Goal: Task Accomplishment & Management: Use online tool/utility

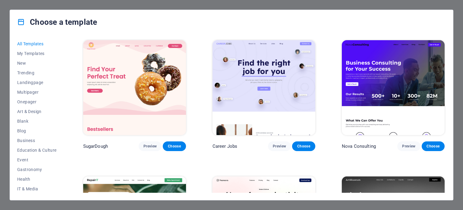
drag, startPoint x: 63, startPoint y: 43, endPoint x: 67, endPoint y: 112, distance: 69.8
click at [67, 112] on div "All Templates My Templates New Trending Landingpage Multipager Onepager Art & D…" at bounding box center [231, 117] width 443 height 166
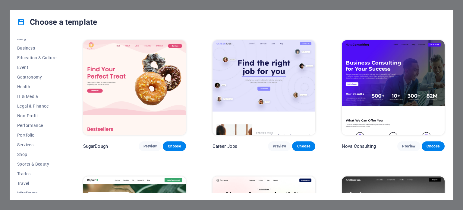
scroll to position [97, 0]
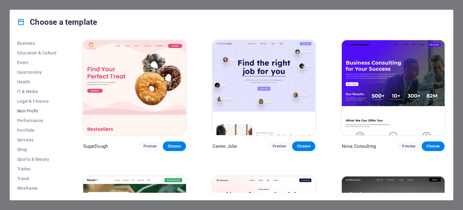
click at [22, 112] on span "Non-Profit" at bounding box center [36, 110] width 39 height 5
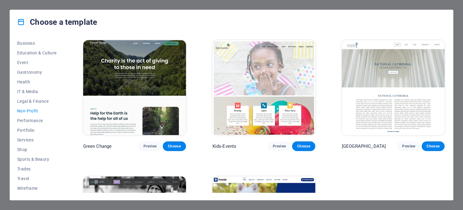
drag, startPoint x: 444, startPoint y: 72, endPoint x: 444, endPoint y: 108, distance: 35.9
click at [444, 108] on div "National Cathedral Preview Choose" at bounding box center [393, 95] width 105 height 112
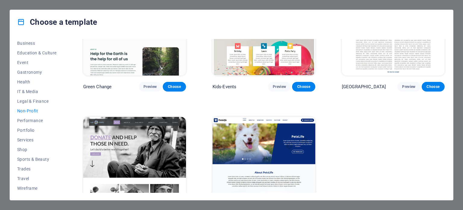
scroll to position [0, 0]
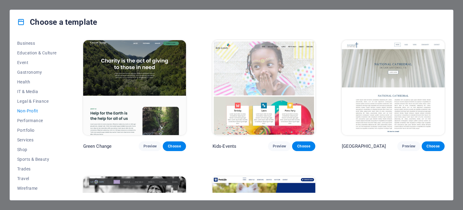
click at [118, 103] on img at bounding box center [134, 87] width 103 height 95
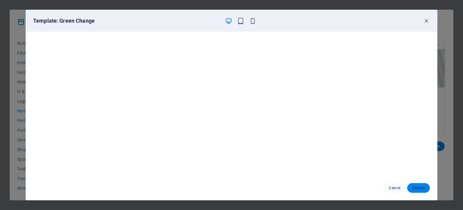
click at [418, 188] on span "Choose" at bounding box center [418, 187] width 13 height 5
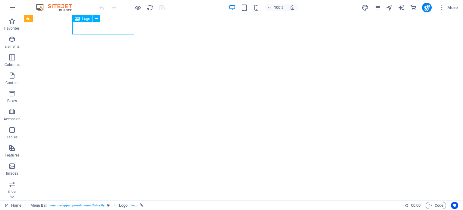
select select "px"
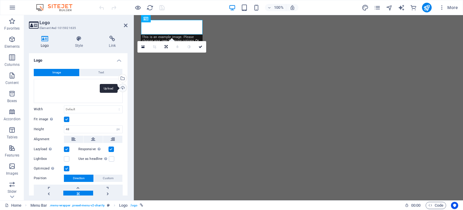
click at [122, 89] on div "Upload" at bounding box center [122, 88] width 9 height 9
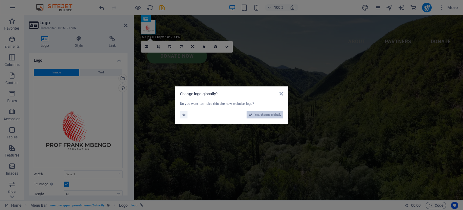
click at [260, 116] on span "Yes, change globally" at bounding box center [267, 114] width 27 height 7
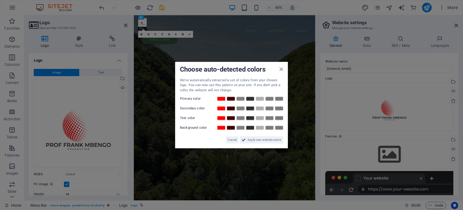
click at [120, 89] on aside "Choose auto-detected colors We've automatically extracted a set of colors from …" at bounding box center [231, 105] width 463 height 210
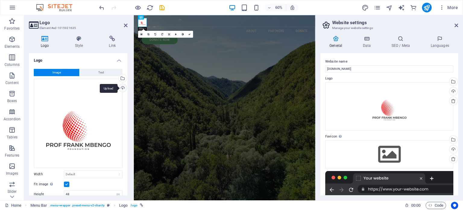
click at [120, 89] on div "Upload" at bounding box center [122, 88] width 9 height 9
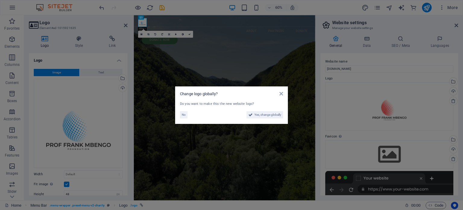
click at [123, 88] on aside "Change logo globally? Do you want to make this the new website logo? No Yes, ch…" at bounding box center [231, 105] width 463 height 210
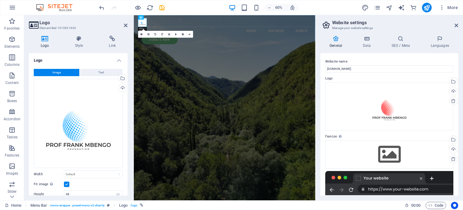
click at [123, 88] on div "Upload" at bounding box center [122, 88] width 9 height 9
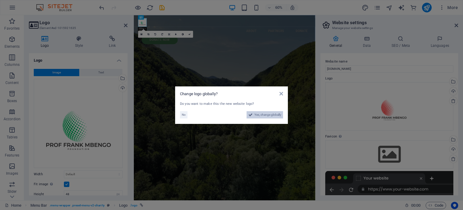
click at [272, 112] on span "Yes, change globally" at bounding box center [267, 114] width 27 height 7
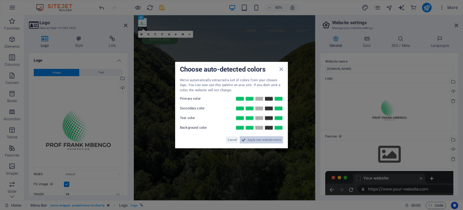
click at [265, 141] on span "Apply new website colors" at bounding box center [265, 139] width 34 height 7
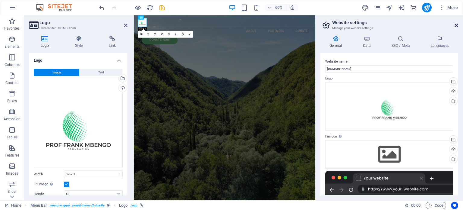
click at [456, 26] on icon at bounding box center [457, 25] width 4 height 5
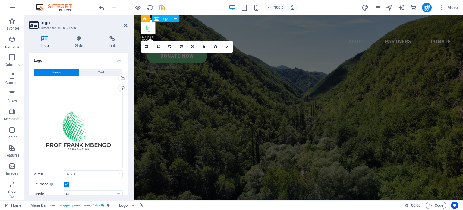
click at [147, 31] on div at bounding box center [298, 27] width 315 height 14
click at [158, 48] on icon at bounding box center [157, 47] width 3 height 4
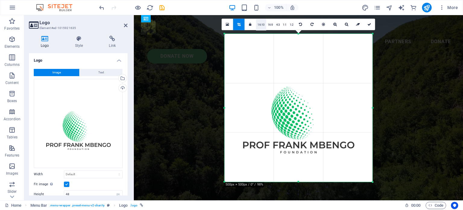
click at [262, 25] on link "16:10" at bounding box center [261, 24] width 10 height 11
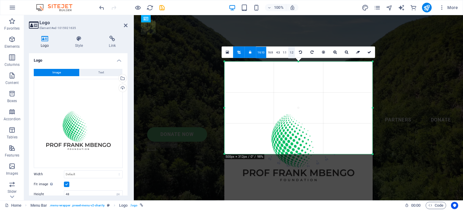
click at [292, 53] on link "1:2" at bounding box center [291, 51] width 7 height 11
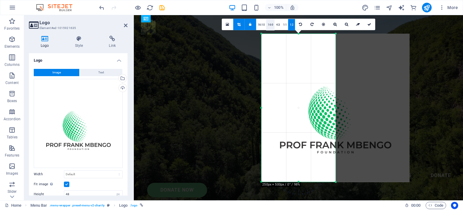
click at [269, 27] on link "16:9" at bounding box center [270, 24] width 8 height 11
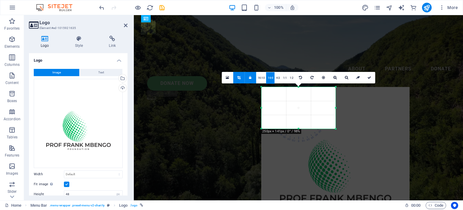
click at [279, 77] on link "4:3" at bounding box center [278, 77] width 7 height 11
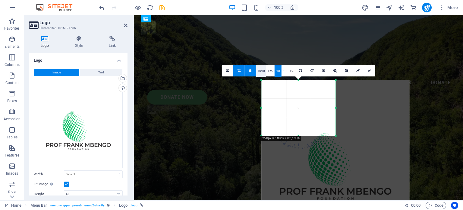
click at [261, 75] on link "16:10" at bounding box center [261, 70] width 10 height 11
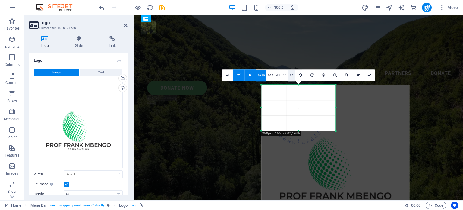
click at [293, 76] on link "1:2" at bounding box center [291, 75] width 7 height 11
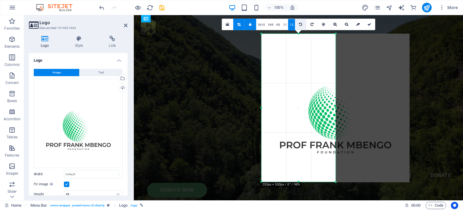
click at [301, 25] on icon at bounding box center [300, 24] width 3 height 4
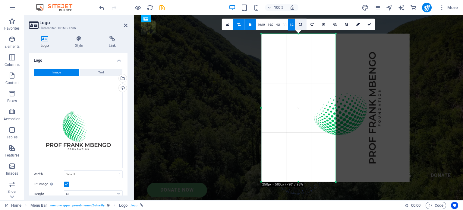
click at [301, 25] on icon at bounding box center [300, 24] width 3 height 4
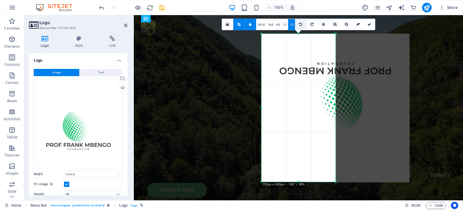
click at [301, 25] on icon at bounding box center [300, 24] width 3 height 4
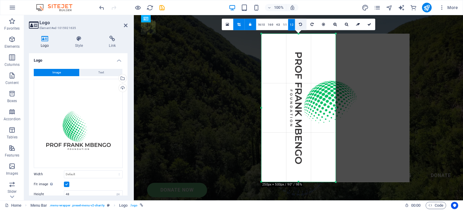
click at [301, 25] on icon at bounding box center [300, 24] width 3 height 4
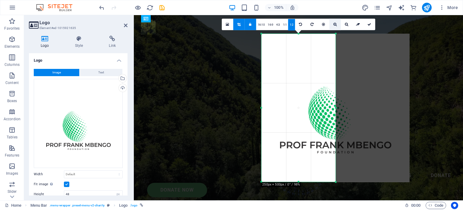
click at [336, 25] on icon at bounding box center [334, 24] width 3 height 4
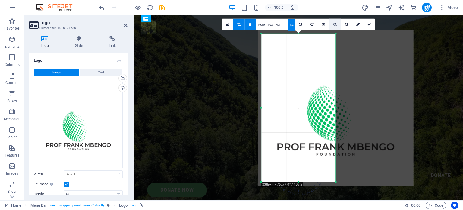
click at [336, 25] on icon at bounding box center [334, 24] width 3 height 4
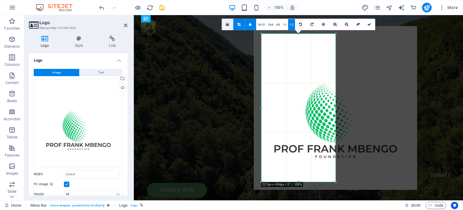
click at [226, 19] on link at bounding box center [227, 23] width 11 height 11
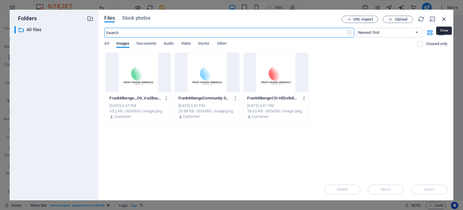
click at [443, 16] on icon "button" at bounding box center [444, 19] width 7 height 7
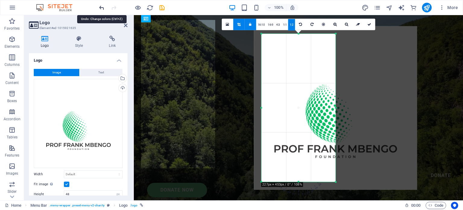
click at [101, 8] on icon "undo" at bounding box center [101, 7] width 7 height 7
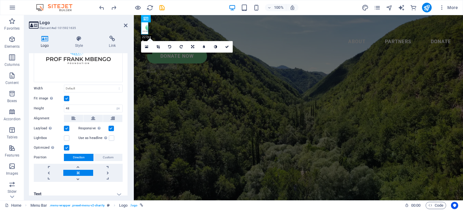
scroll to position [90, 0]
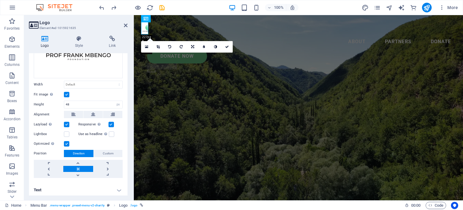
click at [66, 92] on label at bounding box center [66, 94] width 5 height 5
click at [0, 0] on input "Fit image Automatically fit image to a fixed width and height" at bounding box center [0, 0] width 0 height 0
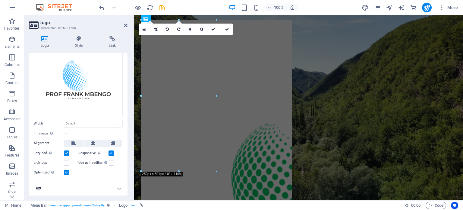
scroll to position [49, 0]
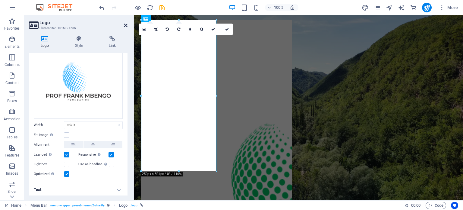
click at [124, 24] on icon at bounding box center [126, 25] width 4 height 5
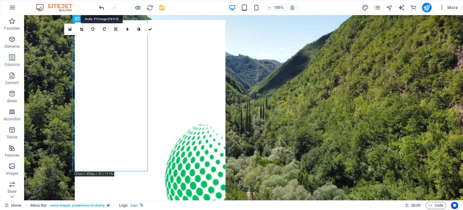
click at [100, 6] on icon "undo" at bounding box center [101, 7] width 7 height 7
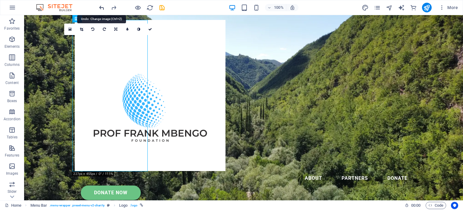
click at [100, 6] on icon "undo" at bounding box center [101, 7] width 7 height 7
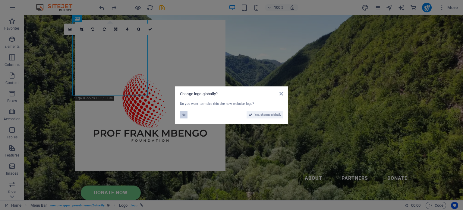
click at [185, 115] on span "No" at bounding box center [184, 114] width 4 height 7
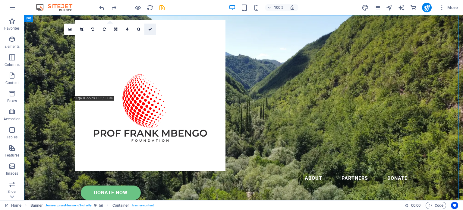
click at [150, 27] on icon at bounding box center [150, 29] width 4 height 4
click at [183, 68] on div "Menu About Partners Donate Donate Now .fa-secondary{opacity:.4}" at bounding box center [243, 115] width 439 height 201
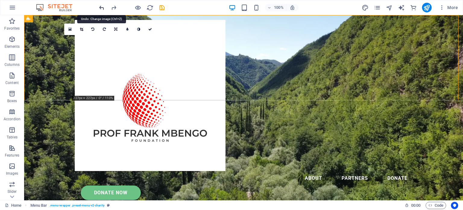
click at [103, 7] on icon "undo" at bounding box center [101, 7] width 7 height 7
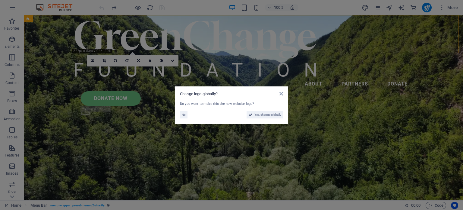
click at [103, 7] on aside "Change logo globally? Do you want to make this the new website logo? No Yes, ch…" at bounding box center [231, 105] width 463 height 210
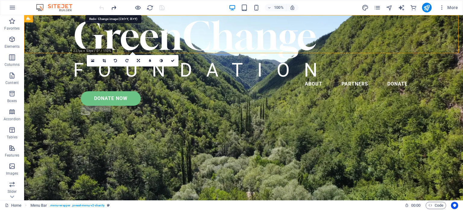
click at [114, 6] on icon "redo" at bounding box center [113, 7] width 7 height 7
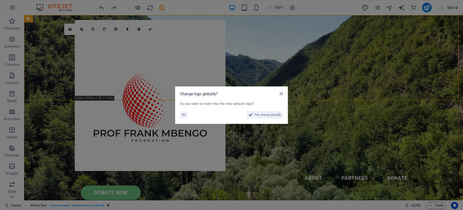
click at [100, 7] on aside "Change logo globally? Do you want to make this the new website logo? No Yes, ch…" at bounding box center [231, 105] width 463 height 210
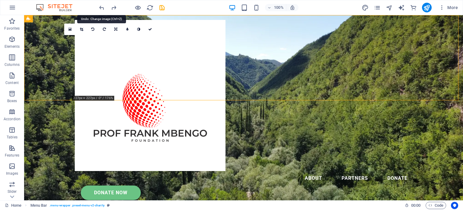
click at [100, 7] on icon "undo" at bounding box center [101, 7] width 7 height 7
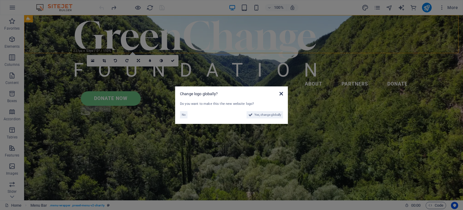
click at [278, 93] on div "Change logo globally?" at bounding box center [231, 93] width 103 height 5
click at [282, 95] on icon at bounding box center [282, 93] width 4 height 5
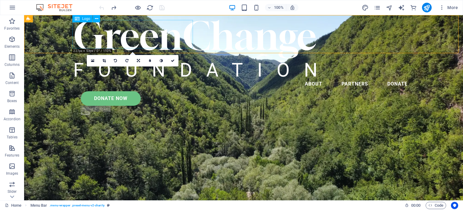
click at [120, 35] on div at bounding box center [244, 48] width 338 height 57
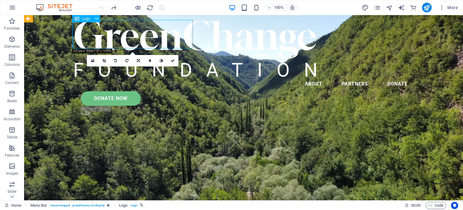
click at [120, 35] on div at bounding box center [244, 48] width 338 height 57
select select "px"
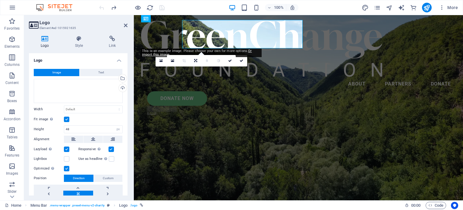
select select "DISABLED_OPTION_VALUE"
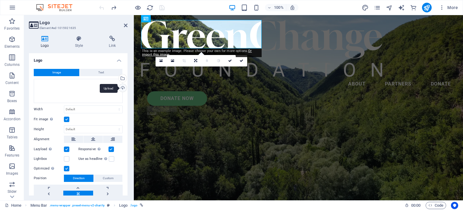
click at [121, 88] on div "Upload" at bounding box center [122, 88] width 9 height 9
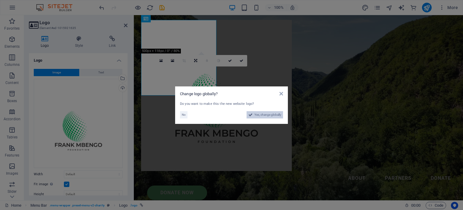
click at [258, 112] on span "Yes, change globally" at bounding box center [267, 114] width 27 height 7
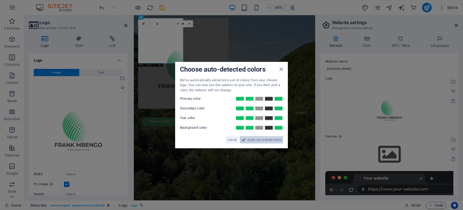
click at [267, 141] on span "Apply new website colors" at bounding box center [265, 139] width 34 height 7
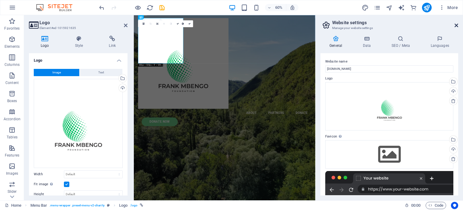
click at [455, 24] on icon at bounding box center [457, 25] width 4 height 5
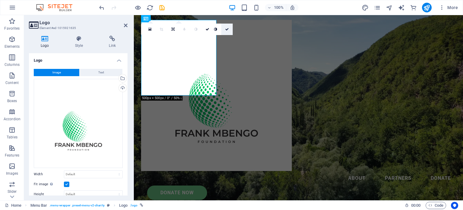
click at [228, 30] on icon at bounding box center [227, 29] width 4 height 4
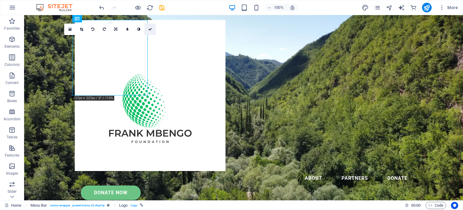
click at [150, 30] on icon at bounding box center [150, 29] width 4 height 4
click at [200, 171] on nav "About Partners Donate" at bounding box center [244, 178] width 338 height 14
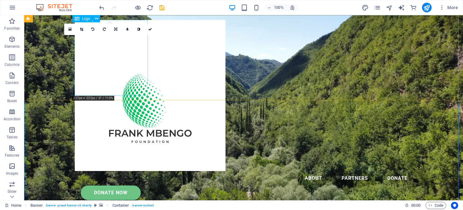
click at [128, 89] on div at bounding box center [244, 95] width 338 height 151
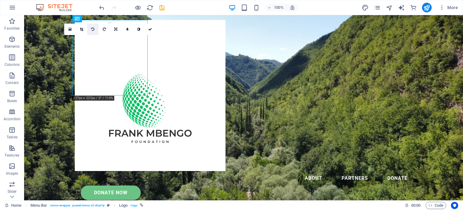
click at [92, 30] on icon at bounding box center [92, 29] width 3 height 4
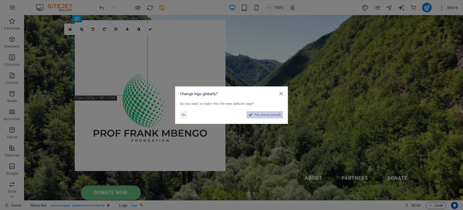
click at [266, 113] on span "Yes, change globally" at bounding box center [267, 114] width 27 height 7
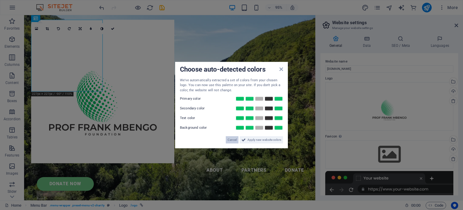
click at [232, 141] on span "Cancel" at bounding box center [232, 139] width 9 height 7
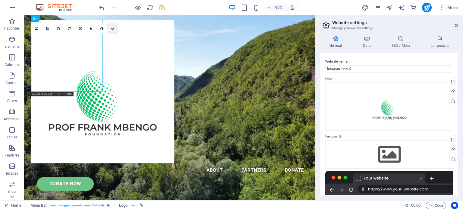
click at [112, 28] on icon at bounding box center [113, 28] width 4 height 3
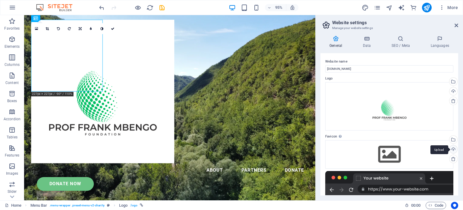
click at [450, 147] on div "Upload" at bounding box center [452, 149] width 9 height 9
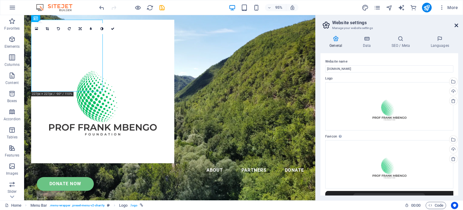
click at [455, 24] on icon at bounding box center [457, 25] width 4 height 5
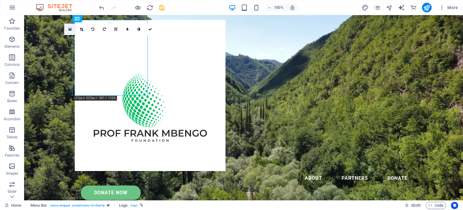
click at [69, 28] on icon at bounding box center [69, 29] width 3 height 4
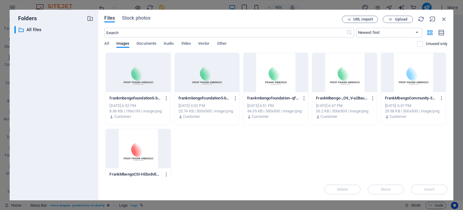
click at [138, 71] on div at bounding box center [138, 72] width 65 height 39
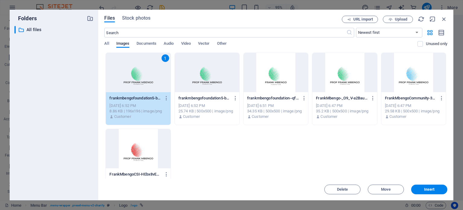
click at [138, 71] on div "1" at bounding box center [138, 72] width 65 height 39
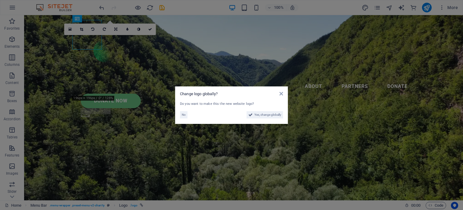
click at [150, 30] on aside "Change logo globally? Do you want to make this the new website logo? No Yes, ch…" at bounding box center [231, 105] width 463 height 210
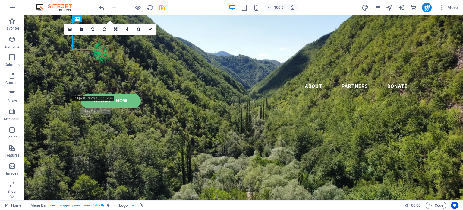
click at [150, 30] on icon at bounding box center [150, 29] width 4 height 4
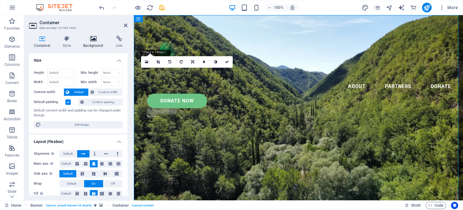
click at [90, 38] on icon at bounding box center [93, 39] width 30 height 6
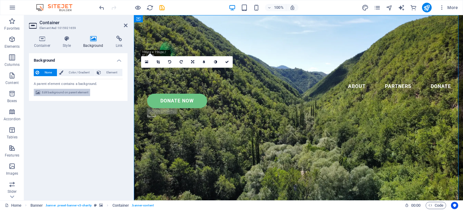
click at [59, 92] on span "Edit background on parent element" at bounding box center [65, 92] width 46 height 7
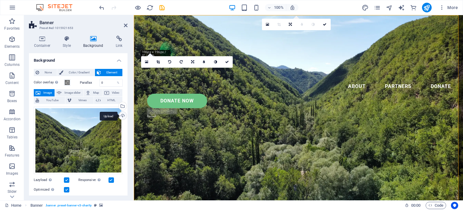
click at [120, 114] on div "Upload" at bounding box center [122, 116] width 9 height 9
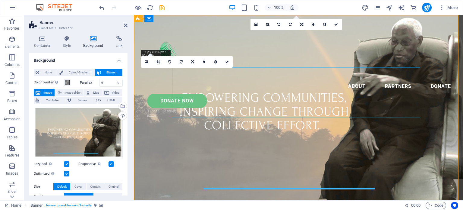
click at [336, 24] on icon at bounding box center [336, 25] width 4 height 4
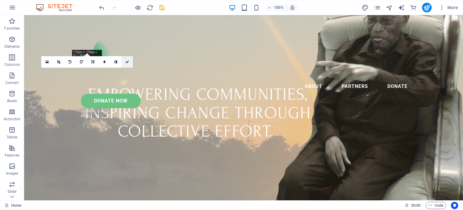
click at [127, 62] on icon at bounding box center [127, 62] width 4 height 4
click at [85, 41] on div at bounding box center [244, 49] width 338 height 59
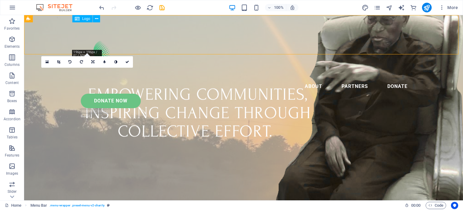
click at [90, 44] on div at bounding box center [244, 49] width 338 height 59
click at [97, 18] on icon at bounding box center [96, 19] width 3 height 6
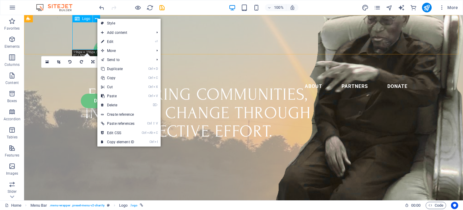
click at [90, 32] on div at bounding box center [244, 49] width 338 height 59
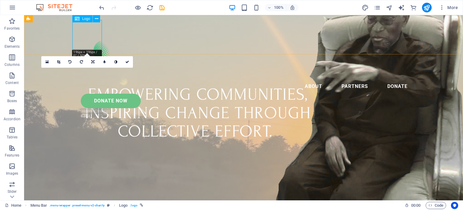
click at [90, 32] on div at bounding box center [244, 49] width 338 height 59
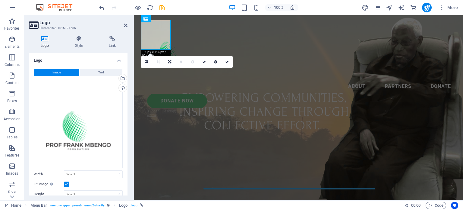
drag, startPoint x: 126, startPoint y: 88, endPoint x: 126, endPoint y: 123, distance: 34.7
click at [126, 123] on div "Image Text Drag files here, click to choose files or select files from Files or…" at bounding box center [78, 168] width 99 height 208
click at [107, 174] on select "Default auto px rem % em vh vw" at bounding box center [93, 173] width 58 height 7
select select "%"
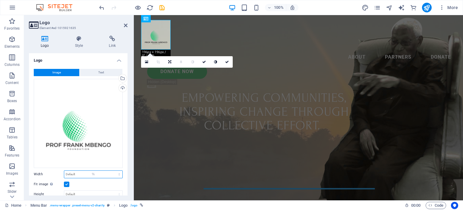
click at [113, 170] on select "Default auto px rem % em vh vw" at bounding box center [93, 173] width 58 height 7
type input "9.5"
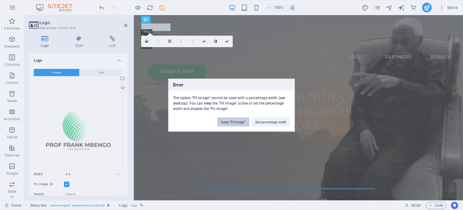
click at [243, 125] on button "Keep "Fit image"" at bounding box center [233, 121] width 32 height 9
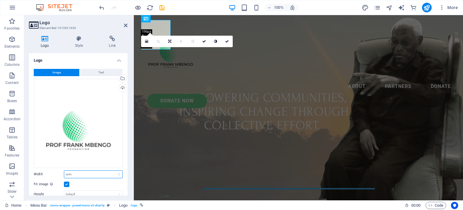
click at [113, 171] on select "Default auto px rem % em vh vw" at bounding box center [93, 173] width 58 height 7
select select "px"
click at [113, 170] on select "Default auto px rem % em vh vw" at bounding box center [93, 173] width 58 height 7
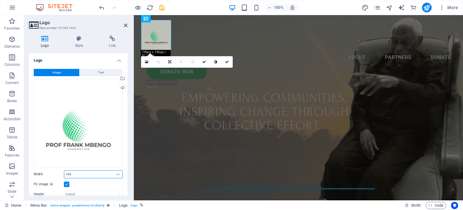
click at [75, 172] on input "100" at bounding box center [93, 173] width 58 height 7
type input "1"
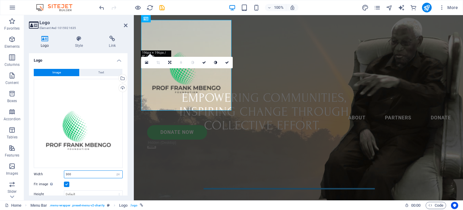
click at [75, 172] on input "300" at bounding box center [93, 173] width 58 height 7
type input "3"
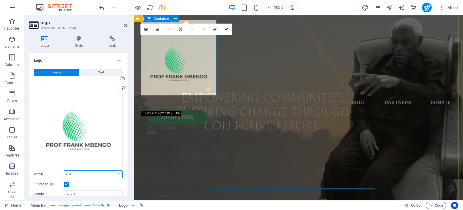
type input "250"
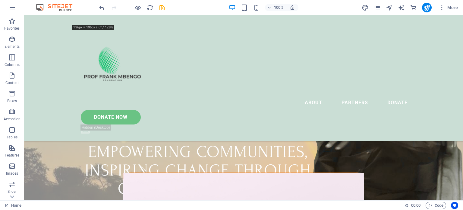
scroll to position [0, 0]
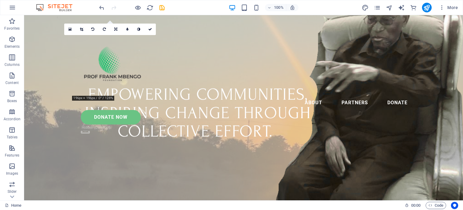
drag, startPoint x: 461, startPoint y: 28, endPoint x: 482, endPoint y: 22, distance: 21.5
click at [49, 68] on div "Menu About Partners Donate Donate Now .fa-secondary{opacity:.4}" at bounding box center [243, 77] width 439 height 125
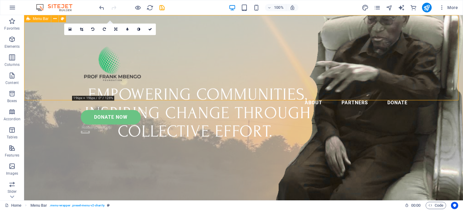
click at [49, 68] on div "Menu About Partners Donate Donate Now .fa-secondary{opacity:.4}" at bounding box center [243, 77] width 439 height 125
select select "header"
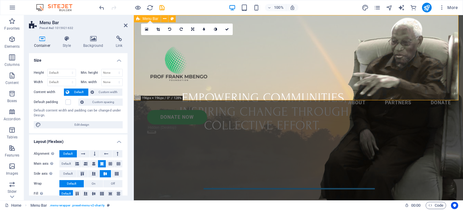
click at [140, 58] on div "Menu About Partners Donate Donate Now .fa-secondary{opacity:.4}" at bounding box center [298, 77] width 329 height 125
click at [94, 39] on icon at bounding box center [93, 39] width 30 height 6
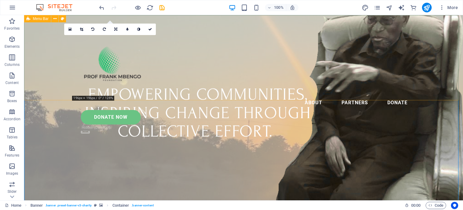
click at [198, 23] on div "Menu About Partners Donate Donate Now .fa-secondary{opacity:.4}" at bounding box center [243, 77] width 439 height 125
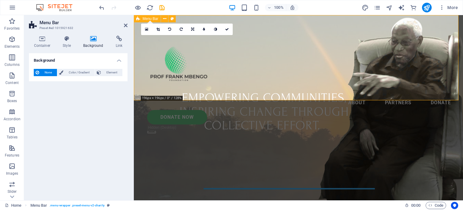
click at [276, 35] on div "Menu About Partners Donate Donate Now .fa-secondary{opacity:.4}" at bounding box center [298, 77] width 329 height 125
click at [91, 41] on icon at bounding box center [93, 39] width 30 height 6
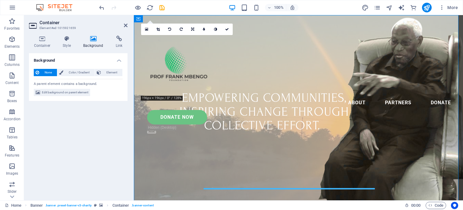
click at [93, 41] on icon at bounding box center [93, 39] width 30 height 6
click at [68, 91] on span "Edit background on parent element" at bounding box center [65, 92] width 46 height 7
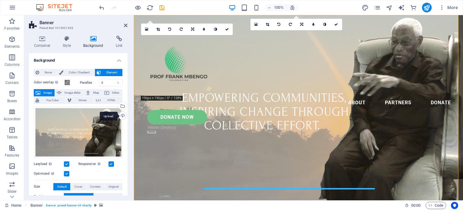
click at [120, 113] on div "Upload" at bounding box center [122, 116] width 9 height 9
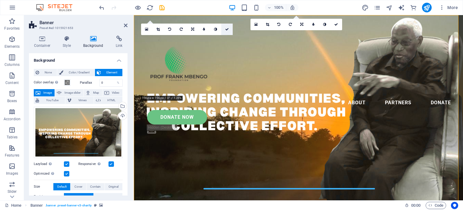
click at [228, 29] on icon at bounding box center [227, 29] width 4 height 4
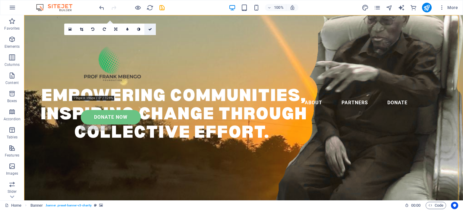
click at [152, 27] on icon at bounding box center [150, 29] width 4 height 4
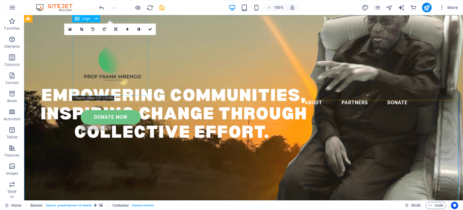
click at [108, 69] on div at bounding box center [244, 57] width 338 height 75
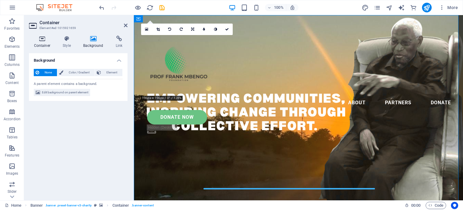
click at [42, 43] on h4 "Container" at bounding box center [43, 42] width 29 height 13
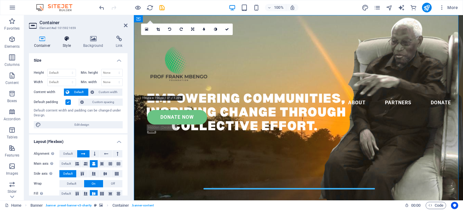
click at [65, 40] on icon at bounding box center [67, 39] width 18 height 6
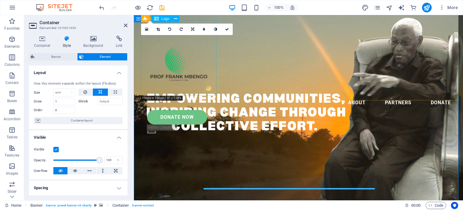
click at [175, 69] on div at bounding box center [298, 57] width 315 height 75
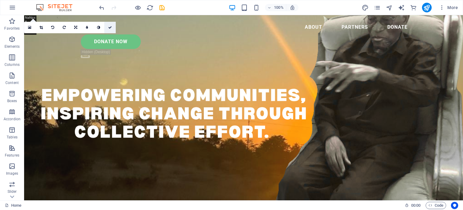
click at [111, 26] on icon at bounding box center [110, 28] width 4 height 4
click at [55, 17] on icon at bounding box center [54, 19] width 3 height 6
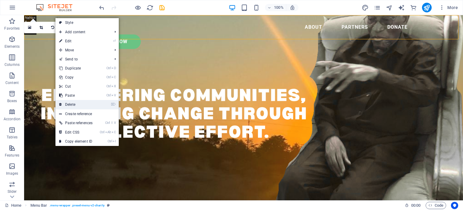
click at [68, 103] on link "⌦ Delete" at bounding box center [75, 104] width 41 height 9
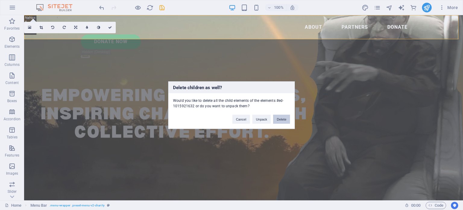
click at [283, 116] on button "Delete" at bounding box center [281, 118] width 17 height 9
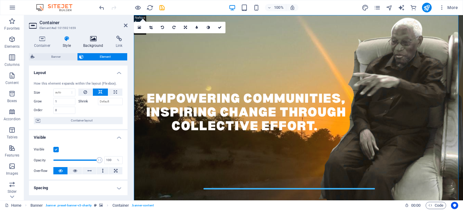
click at [93, 36] on icon at bounding box center [93, 39] width 30 height 6
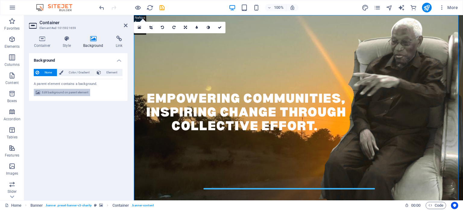
click at [70, 93] on span "Edit background on parent element" at bounding box center [65, 92] width 46 height 7
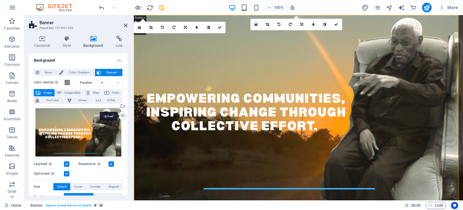
click at [122, 115] on div "Upload" at bounding box center [122, 116] width 9 height 9
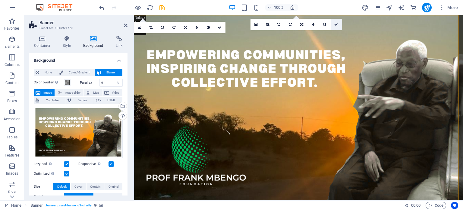
click at [335, 24] on icon at bounding box center [336, 25] width 4 height 4
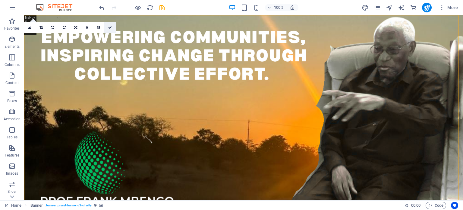
click at [112, 27] on link at bounding box center [109, 27] width 11 height 11
click at [442, 8] on icon "button" at bounding box center [442, 8] width 6 height 6
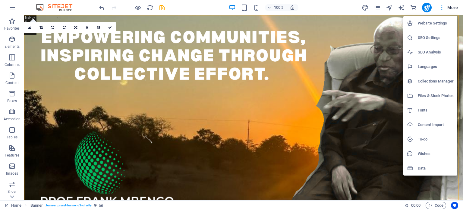
click at [442, 8] on div at bounding box center [231, 105] width 463 height 210
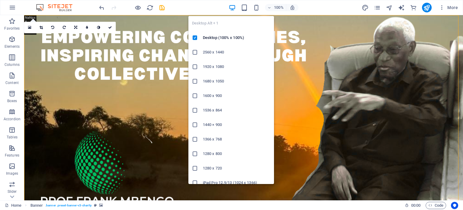
click at [232, 5] on icon "button" at bounding box center [232, 7] width 7 height 7
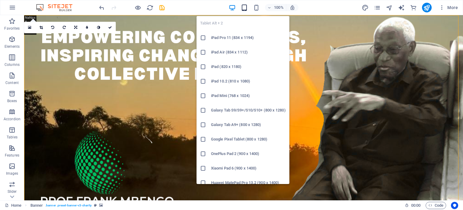
click at [247, 7] on icon "button" at bounding box center [244, 7] width 7 height 7
click at [244, 8] on icon "button" at bounding box center [244, 7] width 7 height 7
click at [221, 37] on h6 "iPad Pro 11 (834 x 1194)" at bounding box center [248, 37] width 75 height 7
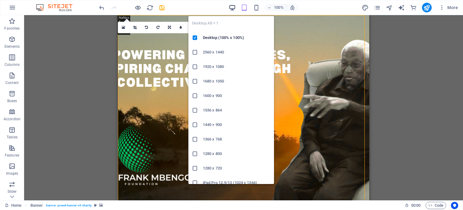
click at [235, 6] on icon "button" at bounding box center [232, 7] width 7 height 7
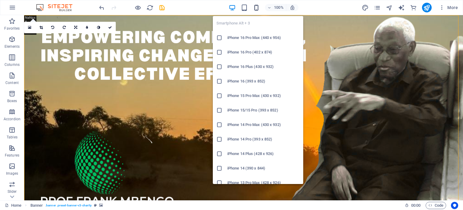
click at [255, 5] on icon "button" at bounding box center [256, 7] width 7 height 7
click at [237, 33] on li "iPhone 16 Pro Max (440 x 956)" at bounding box center [258, 37] width 90 height 14
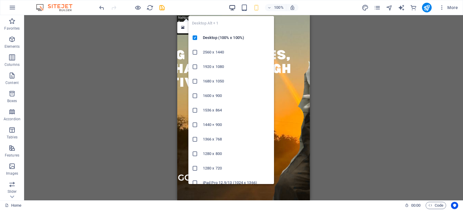
click at [233, 8] on icon "button" at bounding box center [232, 7] width 7 height 7
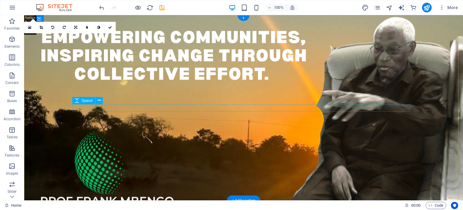
drag, startPoint x: 169, startPoint y: 107, endPoint x: 116, endPoint y: 108, distance: 53.1
select select "px"
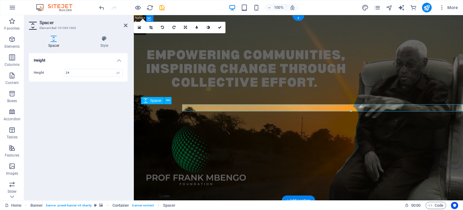
click at [170, 101] on button at bounding box center [167, 100] width 7 height 7
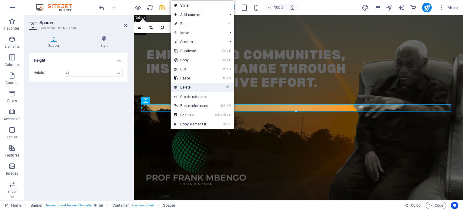
click at [187, 87] on link "⌦ Delete" at bounding box center [191, 87] width 41 height 9
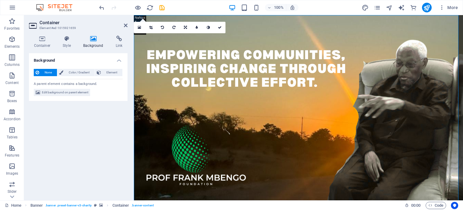
click at [50, 109] on div "Background None Color / Gradient Element Stretch background to full-width Color…" at bounding box center [78, 124] width 99 height 142
click at [59, 93] on span "Edit background on parent element" at bounding box center [65, 92] width 46 height 7
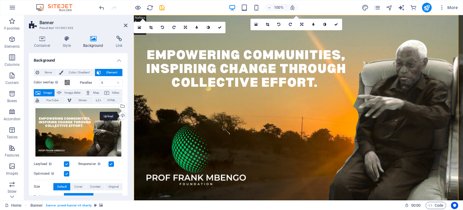
click at [121, 116] on div "Upload" at bounding box center [122, 116] width 9 height 9
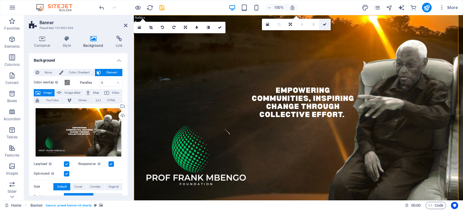
click at [326, 23] on icon at bounding box center [325, 25] width 4 height 4
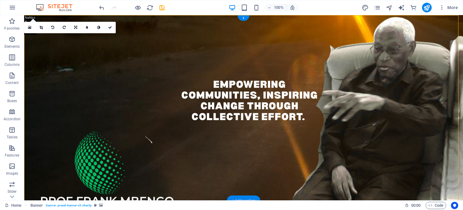
click at [240, 197] on div "+ Add section" at bounding box center [243, 200] width 33 height 10
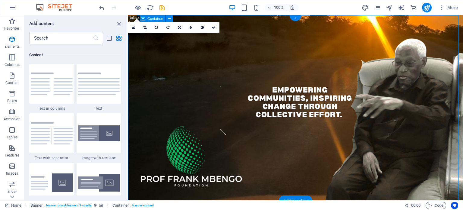
scroll to position [1055, 0]
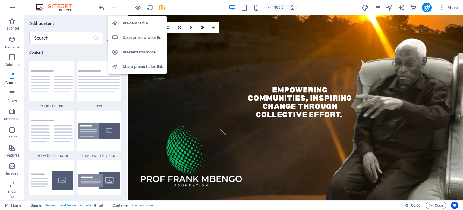
drag, startPoint x: 139, startPoint y: 8, endPoint x: 135, endPoint y: 21, distance: 13.4
click at [135, 21] on body "proffrankmbengo.org Home Favorites Elements Columns Content Boxes Accordion Tab…" at bounding box center [231, 105] width 463 height 210
click at [135, 21] on h6 "Preview Ctrl+P" at bounding box center [143, 23] width 40 height 7
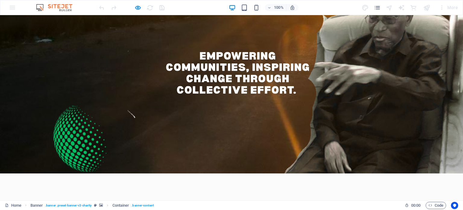
scroll to position [0, 0]
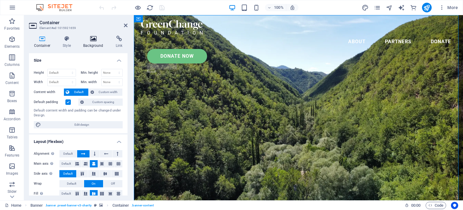
click at [92, 42] on h4 "Background" at bounding box center [94, 42] width 33 height 13
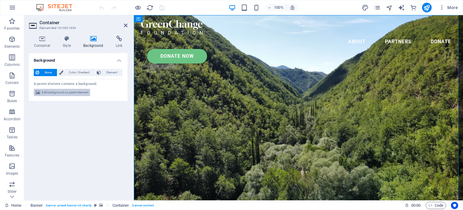
click at [68, 91] on span "Edit background on parent element" at bounding box center [65, 92] width 46 height 7
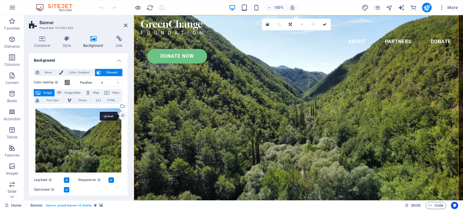
click at [121, 114] on div "Upload" at bounding box center [122, 116] width 9 height 9
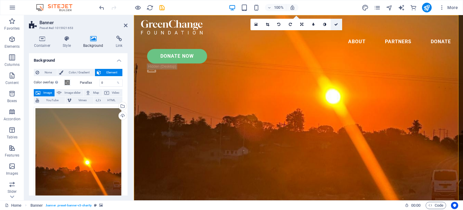
click at [336, 25] on icon at bounding box center [336, 25] width 4 height 4
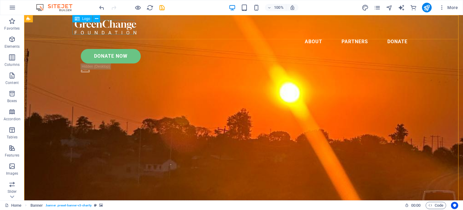
click at [103, 31] on div at bounding box center [244, 27] width 338 height 14
select select "px"
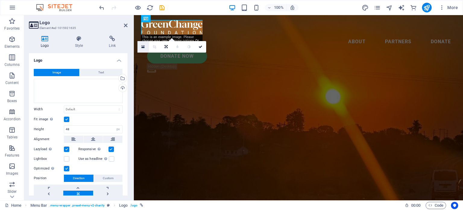
click at [141, 46] on link at bounding box center [142, 46] width 11 height 11
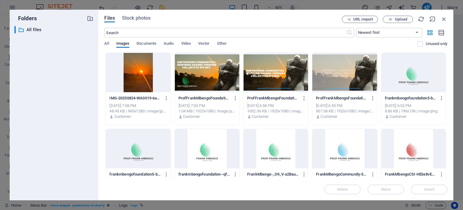
click at [409, 74] on div at bounding box center [413, 72] width 65 height 39
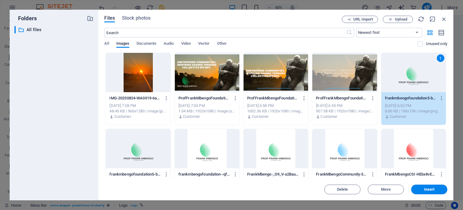
click at [409, 74] on div "1" at bounding box center [413, 72] width 65 height 39
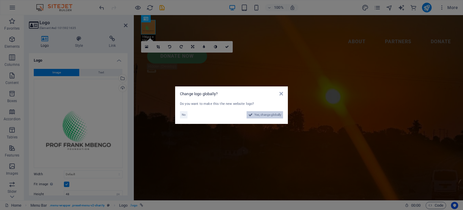
click at [264, 114] on span "Yes, change globally" at bounding box center [267, 114] width 27 height 7
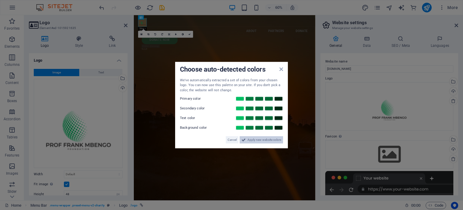
click at [265, 140] on span "Apply new website colors" at bounding box center [265, 139] width 34 height 7
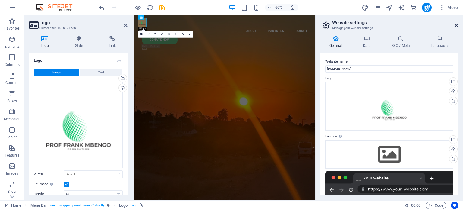
click at [457, 24] on icon at bounding box center [457, 25] width 4 height 5
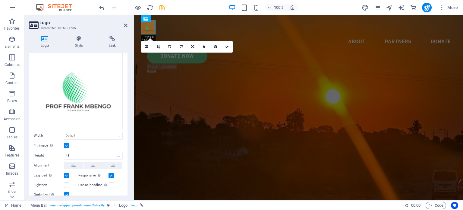
scroll to position [41, 0]
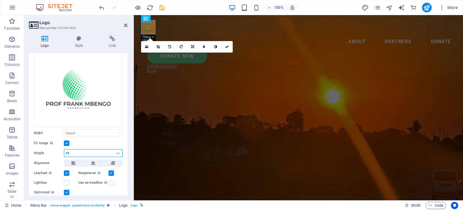
click at [73, 151] on input "48" at bounding box center [93, 152] width 58 height 7
type input "4"
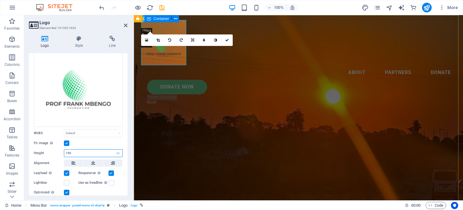
type input "150"
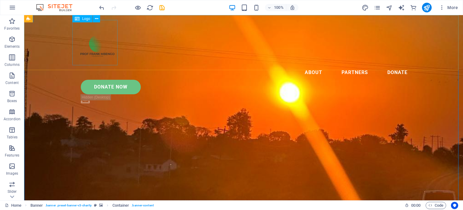
click at [97, 47] on div at bounding box center [244, 42] width 338 height 45
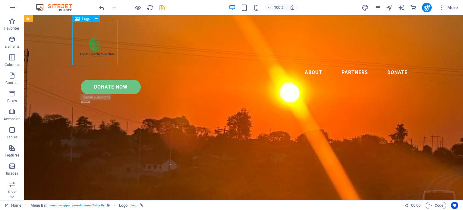
click at [97, 47] on div at bounding box center [244, 42] width 338 height 45
select select "px"
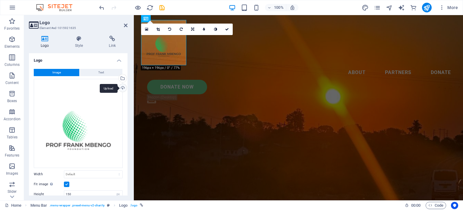
click at [121, 87] on div "Upload" at bounding box center [122, 88] width 9 height 9
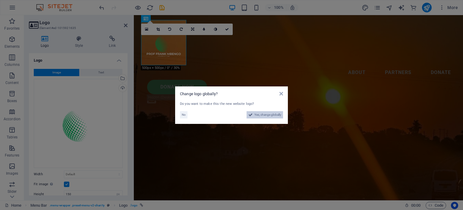
click at [268, 113] on span "Yes, change globally" at bounding box center [267, 114] width 27 height 7
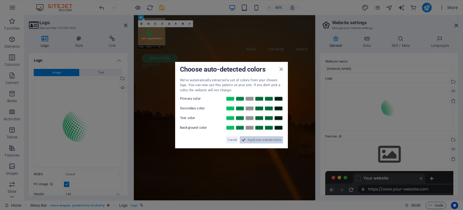
drag, startPoint x: 268, startPoint y: 141, endPoint x: 223, endPoint y: 210, distance: 81.6
click at [268, 141] on span "Apply new website colors" at bounding box center [265, 139] width 34 height 7
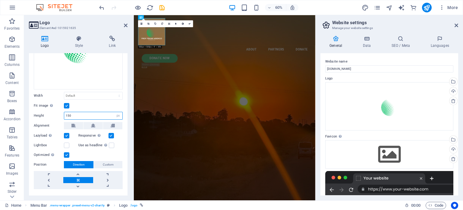
scroll to position [83, 0]
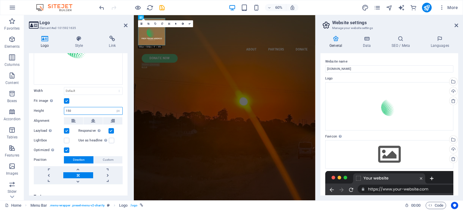
drag, startPoint x: 84, startPoint y: 193, endPoint x: 62, endPoint y: 109, distance: 86.2
click at [62, 109] on div "Height 150 Default auto px" at bounding box center [78, 111] width 89 height 8
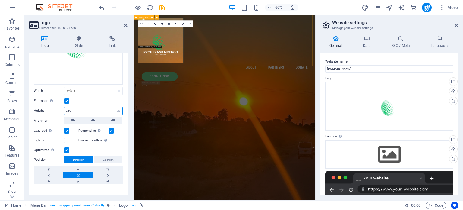
type input "250"
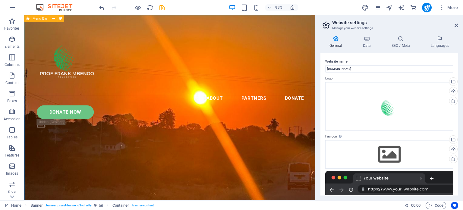
click at [209, 92] on div "Menu About Partners Donate Donate Now .fa-secondary{opacity:.4}" at bounding box center [177, 77] width 307 height 125
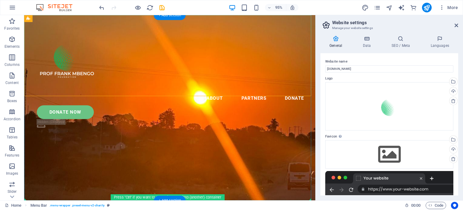
drag, startPoint x: 204, startPoint y: 87, endPoint x: 204, endPoint y: 112, distance: 25.9
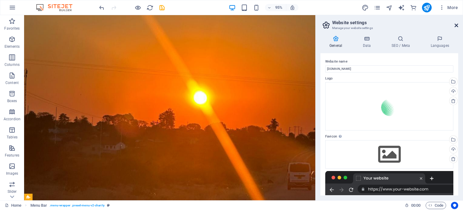
click at [457, 27] on icon at bounding box center [457, 25] width 4 height 5
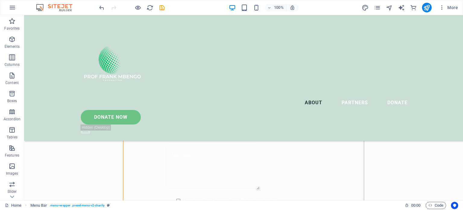
scroll to position [0, 0]
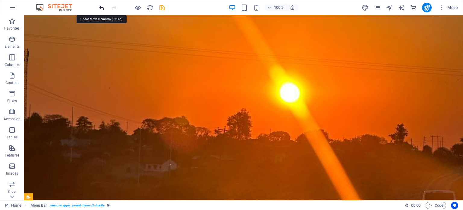
click at [100, 7] on icon "undo" at bounding box center [101, 7] width 7 height 7
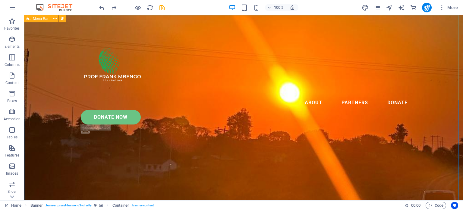
click at [220, 76] on div "Menu About Partners Donate Donate Now .fa-secondary{opacity:.4}" at bounding box center [243, 77] width 439 height 125
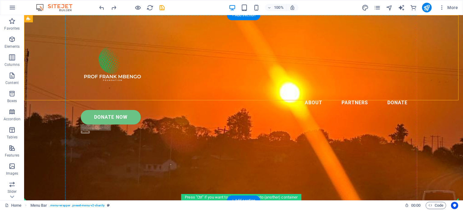
drag, startPoint x: 249, startPoint y: 82, endPoint x: 248, endPoint y: 111, distance: 29.0
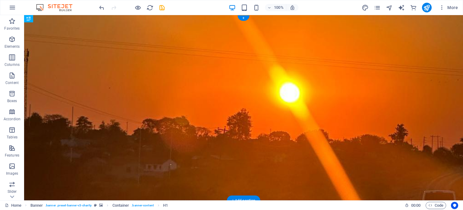
drag, startPoint x: 248, startPoint y: 109, endPoint x: 249, endPoint y: 130, distance: 20.5
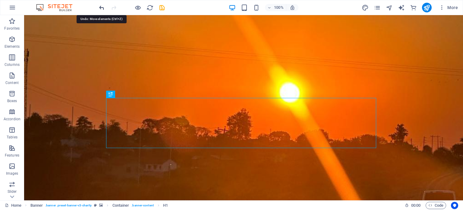
click at [100, 8] on icon "undo" at bounding box center [101, 7] width 7 height 7
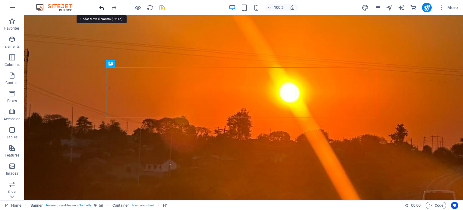
click at [100, 8] on icon "undo" at bounding box center [101, 7] width 7 height 7
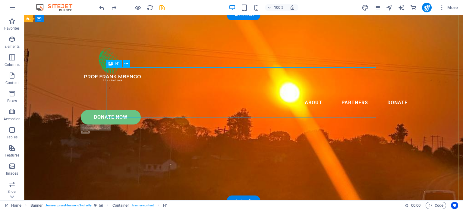
drag, startPoint x: 236, startPoint y: 113, endPoint x: 239, endPoint y: 166, distance: 52.6
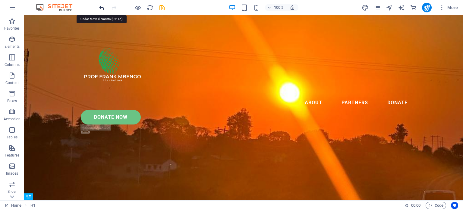
click at [100, 7] on icon "undo" at bounding box center [101, 7] width 7 height 7
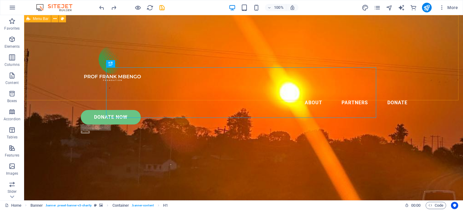
click at [230, 90] on div "Menu About Partners Donate Donate Now .fa-secondary{opacity:.4}" at bounding box center [243, 77] width 439 height 125
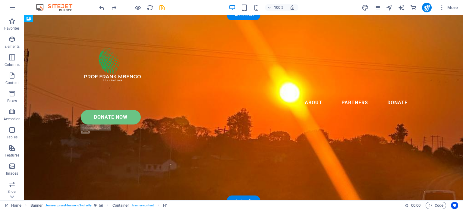
drag, startPoint x: 232, startPoint y: 112, endPoint x: 234, endPoint y: 143, distance: 31.4
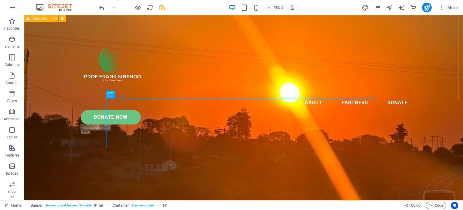
click at [422, 91] on div "Menu About Partners Donate Donate Now .fa-secondary{opacity:.4}" at bounding box center [243, 77] width 439 height 125
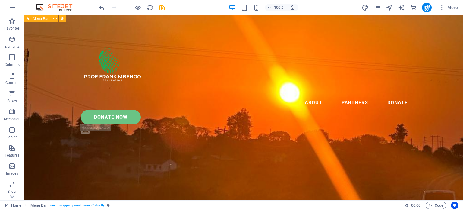
click at [276, 88] on div "Menu About Partners Donate Donate Now .fa-secondary{opacity:.4}" at bounding box center [243, 77] width 439 height 125
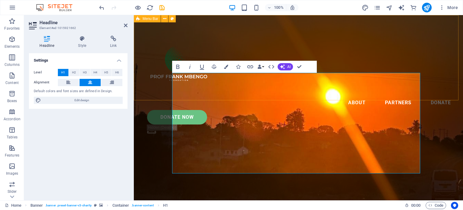
click at [235, 89] on div "Menu About Partners Donate Donate Now .fa-secondary{opacity:.4}" at bounding box center [298, 77] width 329 height 125
select select "header"
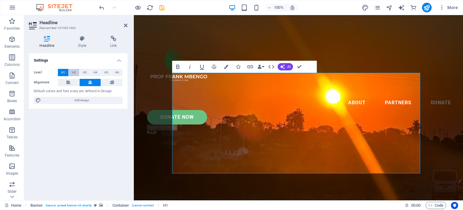
click at [74, 70] on span "H2" at bounding box center [74, 72] width 4 height 7
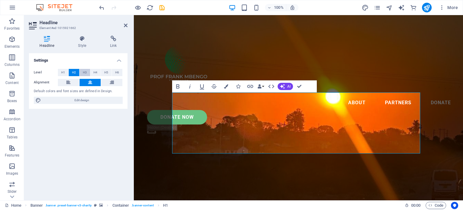
click at [88, 72] on button "H3" at bounding box center [85, 72] width 11 height 7
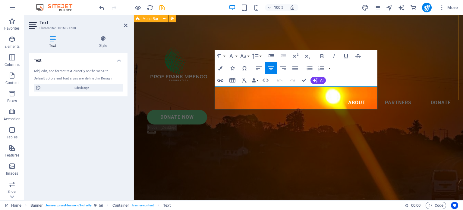
click at [258, 97] on div "Menu About Partners Donate Donate Now .fa-secondary{opacity:.4}" at bounding box center [298, 77] width 329 height 125
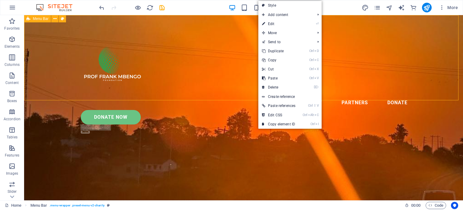
click at [214, 90] on div "Menu About Partners Donate Donate Now .fa-secondary{opacity:.4}" at bounding box center [243, 77] width 439 height 125
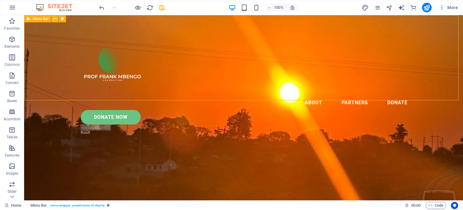
click at [214, 90] on div "Menu About Partners Donate Donate Now .fa-secondary{opacity:.4}" at bounding box center [243, 77] width 439 height 125
select select "header"
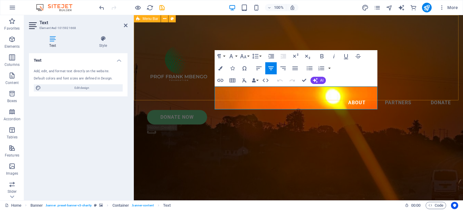
drag, startPoint x: 373, startPoint y: 106, endPoint x: 219, endPoint y: 90, distance: 154.6
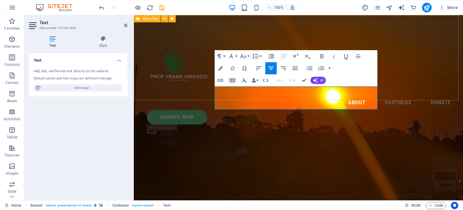
drag, startPoint x: 373, startPoint y: 106, endPoint x: 220, endPoint y: 90, distance: 154.0
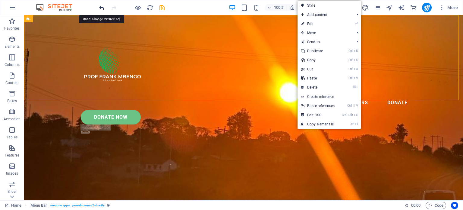
click at [100, 10] on icon "undo" at bounding box center [101, 7] width 7 height 7
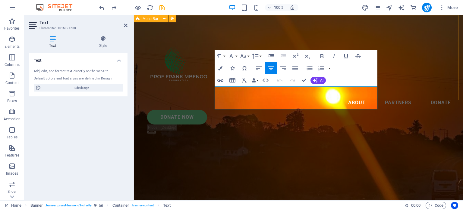
drag, startPoint x: 372, startPoint y: 106, endPoint x: 221, endPoint y: 88, distance: 151.5
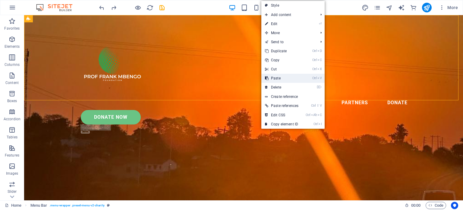
click at [274, 77] on link "Ctrl V Paste" at bounding box center [281, 78] width 41 height 9
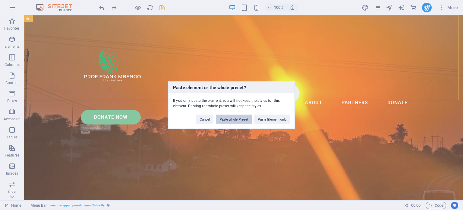
click at [242, 119] on button "Paste whole Preset" at bounding box center [234, 118] width 36 height 9
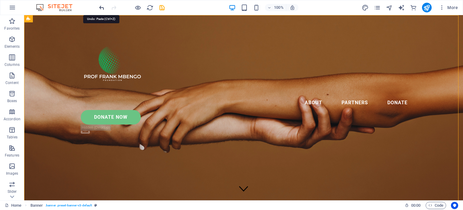
click at [100, 8] on icon "undo" at bounding box center [101, 7] width 7 height 7
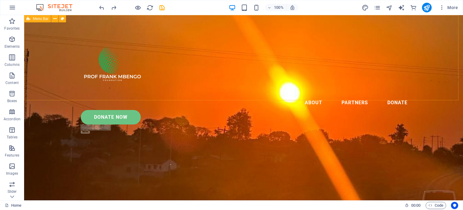
click at [213, 95] on div "Menu About Partners Donate Donate Now .fa-secondary{opacity:.4}" at bounding box center [243, 77] width 439 height 125
select select "header"
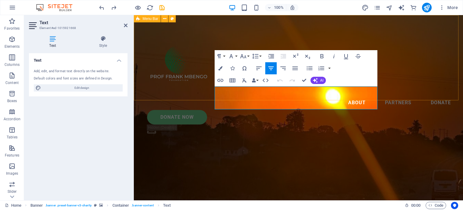
click at [219, 90] on div "Menu About Partners Donate Donate Now .fa-secondary{opacity:.4}" at bounding box center [298, 77] width 329 height 125
select select "header"
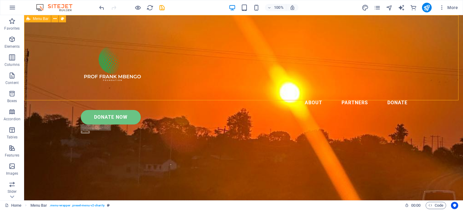
click at [257, 99] on div "Menu About Partners Donate Donate Now .fa-secondary{opacity:.4}" at bounding box center [243, 77] width 439 height 125
select select "header"
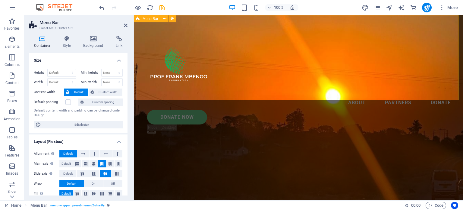
click at [295, 96] on div "Menu About Partners Donate Donate Now .fa-secondary{opacity:.4}" at bounding box center [298, 77] width 329 height 125
click at [100, 9] on icon "undo" at bounding box center [101, 7] width 7 height 7
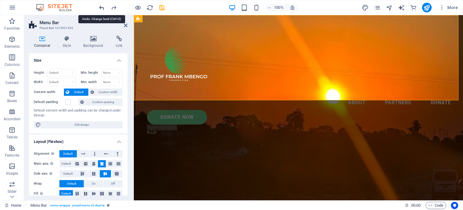
click at [100, 9] on icon "undo" at bounding box center [101, 7] width 7 height 7
click at [116, 6] on icon "redo" at bounding box center [113, 7] width 7 height 7
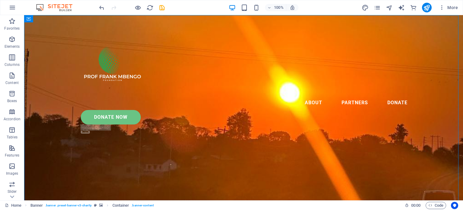
drag, startPoint x: 461, startPoint y: 24, endPoint x: 485, endPoint y: 21, distance: 24.3
click at [10, 40] on icon "button" at bounding box center [11, 39] width 7 height 7
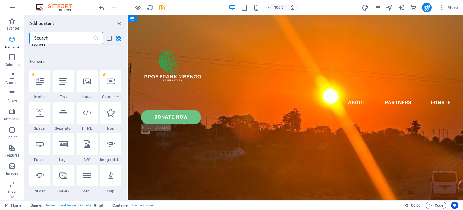
scroll to position [64, 0]
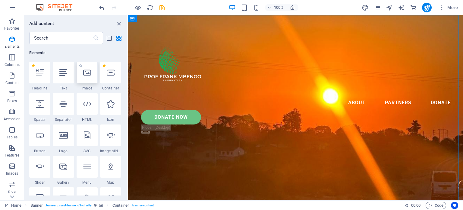
click at [90, 76] on div at bounding box center [87, 73] width 21 height 22
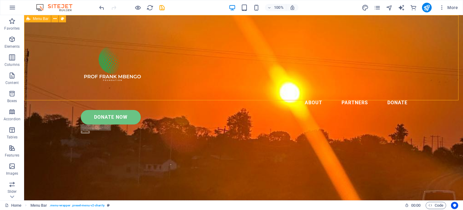
drag, startPoint x: 216, startPoint y: 77, endPoint x: 345, endPoint y: 87, distance: 128.8
click at [345, 87] on div "Menu About Partners Donate Donate Now .fa-secondary{opacity:.4}" at bounding box center [243, 77] width 439 height 125
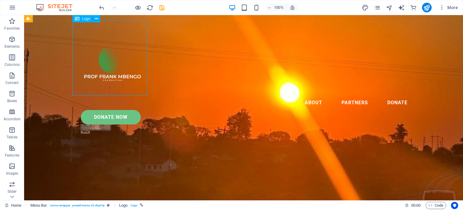
drag, startPoint x: 105, startPoint y: 82, endPoint x: 146, endPoint y: 77, distance: 41.3
click at [146, 77] on div at bounding box center [244, 57] width 338 height 75
click at [159, 79] on div "Menu About Partners Donate Donate Now .fa-secondary{opacity:.4}" at bounding box center [243, 77] width 439 height 125
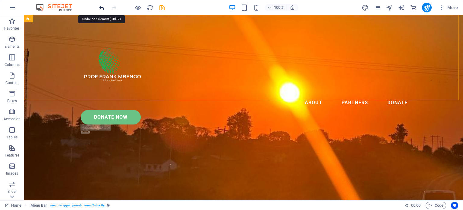
click at [100, 5] on icon "undo" at bounding box center [101, 7] width 7 height 7
click at [9, 42] on icon "button" at bounding box center [11, 39] width 7 height 7
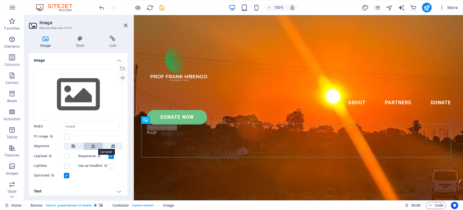
click at [91, 144] on icon at bounding box center [93, 145] width 4 height 7
click at [122, 78] on div "Upload" at bounding box center [122, 78] width 9 height 9
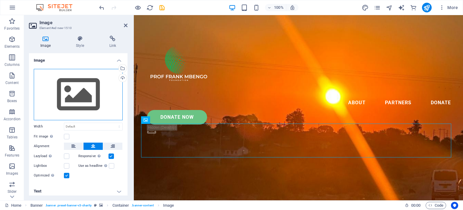
click at [83, 97] on div "Drag files here, click to choose files or select files from Files or our free s…" at bounding box center [78, 94] width 89 height 51
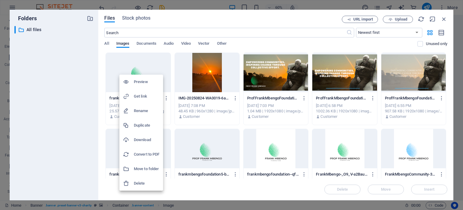
click at [442, 17] on div at bounding box center [231, 105] width 463 height 210
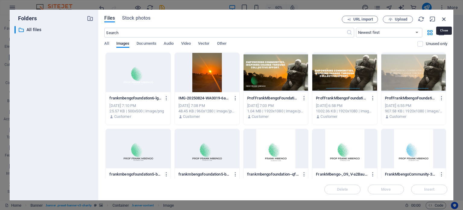
click at [446, 17] on icon "button" at bounding box center [444, 19] width 7 height 7
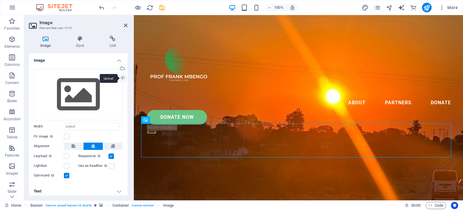
click at [122, 76] on div "Upload" at bounding box center [122, 78] width 9 height 9
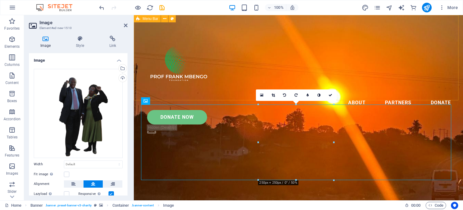
click at [432, 81] on div "Menu About Partners Donate Donate Now .fa-secondary{opacity:.4}" at bounding box center [298, 77] width 329 height 125
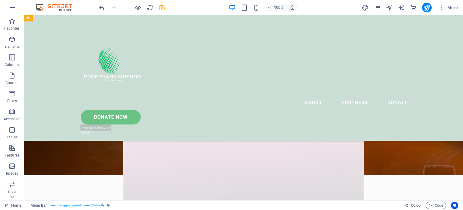
scroll to position [0, 0]
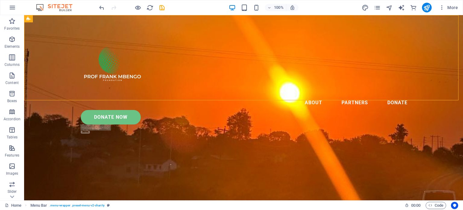
drag, startPoint x: 461, startPoint y: 24, endPoint x: 482, endPoint y: 22, distance: 21.5
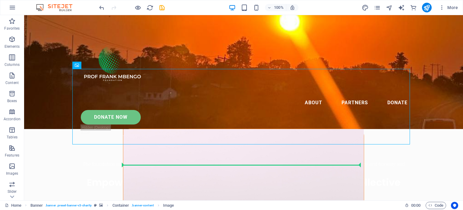
scroll to position [77, 0]
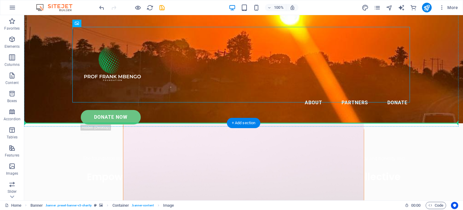
drag, startPoint x: 242, startPoint y: 134, endPoint x: 234, endPoint y: 115, distance: 20.8
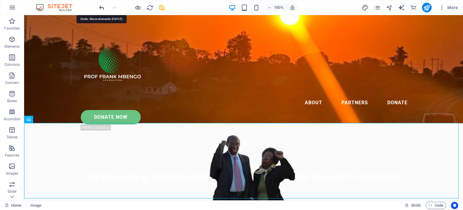
click at [100, 6] on icon "undo" at bounding box center [101, 7] width 7 height 7
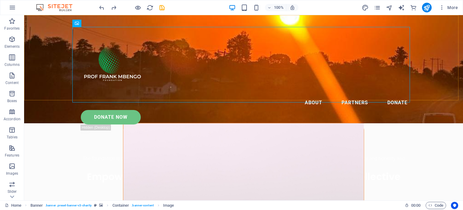
click at [291, 92] on div "Menu About Partners Donate Donate Now .fa-secondary{opacity:.4}" at bounding box center [243, 77] width 439 height 125
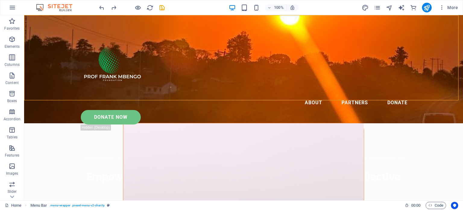
scroll to position [0, 0]
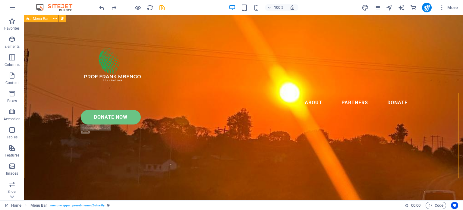
click at [56, 58] on div "Menu About Partners Donate Donate Now .fa-secondary{opacity:.4}" at bounding box center [243, 77] width 439 height 125
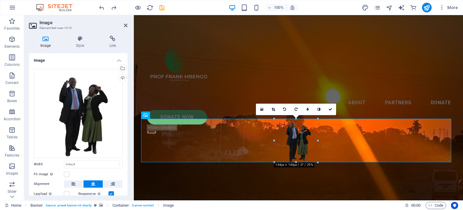
drag, startPoint x: 259, startPoint y: 181, endPoint x: 299, endPoint y: 147, distance: 52.2
type input "144"
select select "px"
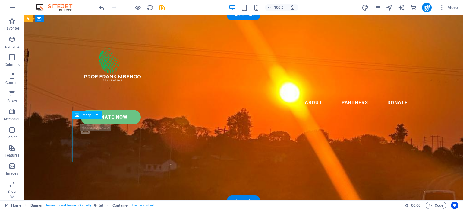
click at [100, 114] on button at bounding box center [97, 114] width 7 height 7
select select "px"
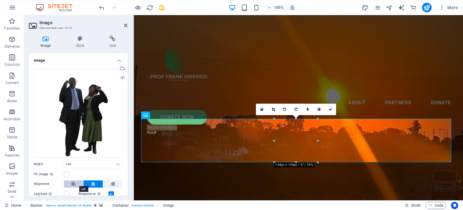
click at [72, 181] on icon at bounding box center [73, 183] width 4 height 7
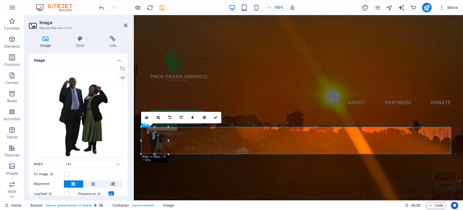
drag, startPoint x: 141, startPoint y: 161, endPoint x: 160, endPoint y: 147, distance: 23.4
type input "90"
click at [218, 115] on link at bounding box center [215, 117] width 11 height 11
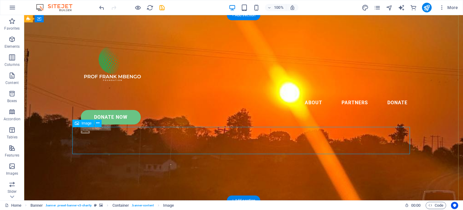
click at [99, 122] on icon at bounding box center [97, 123] width 3 height 6
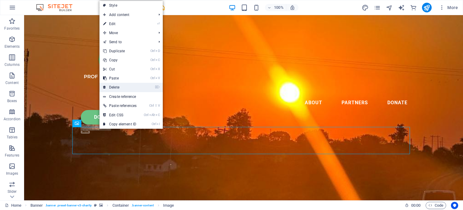
click at [117, 87] on link "⌦ Delete" at bounding box center [120, 87] width 41 height 9
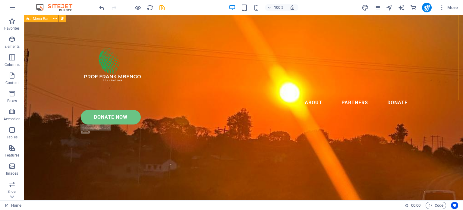
click at [401, 89] on div "Menu About Partners Donate Donate Now .fa-secondary{opacity:.4}" at bounding box center [243, 77] width 439 height 125
click at [441, 7] on icon "button" at bounding box center [442, 8] width 6 height 6
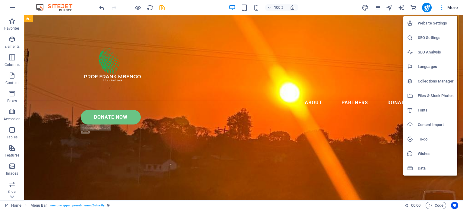
click at [451, 7] on div at bounding box center [231, 105] width 463 height 210
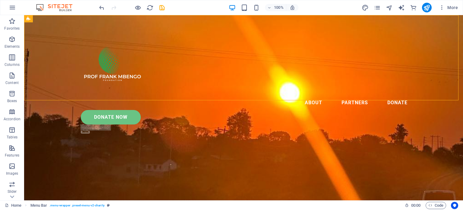
click at [451, 7] on span "More" at bounding box center [448, 8] width 19 height 6
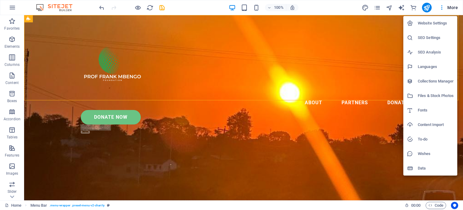
click at [380, 6] on div at bounding box center [231, 105] width 463 height 210
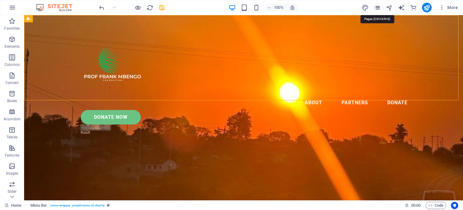
click at [378, 6] on icon "pages" at bounding box center [377, 7] width 7 height 7
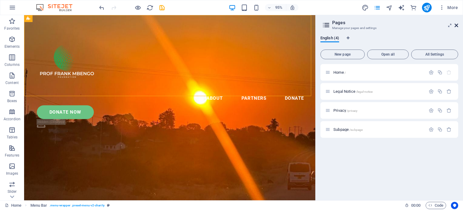
click at [456, 24] on icon at bounding box center [457, 25] width 4 height 5
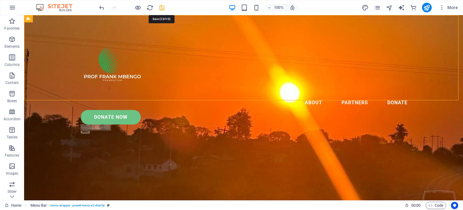
click at [162, 7] on icon "save" at bounding box center [162, 7] width 7 height 7
checkbox input "false"
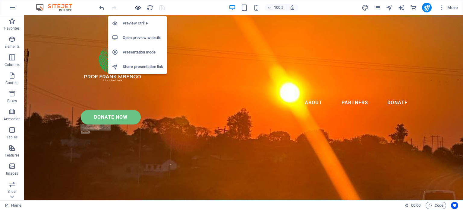
click at [138, 7] on icon "button" at bounding box center [137, 7] width 7 height 7
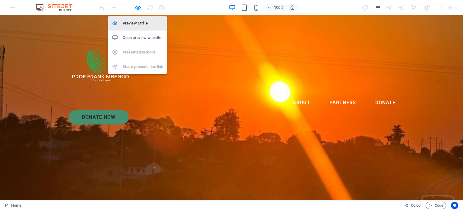
click at [141, 24] on h6 "Preview Ctrl+P" at bounding box center [143, 23] width 40 height 7
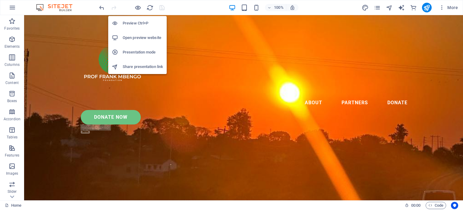
click at [141, 24] on h6 "Preview Ctrl+P" at bounding box center [143, 23] width 40 height 7
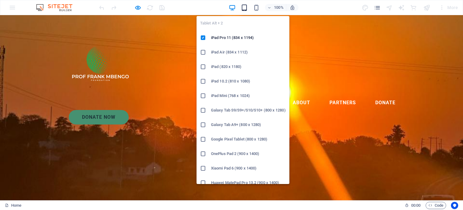
click at [244, 7] on icon "button" at bounding box center [244, 7] width 7 height 7
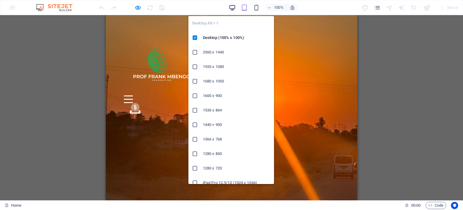
click at [231, 8] on icon "button" at bounding box center [232, 7] width 7 height 7
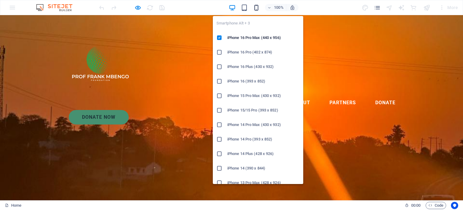
click at [254, 5] on icon "button" at bounding box center [256, 7] width 7 height 7
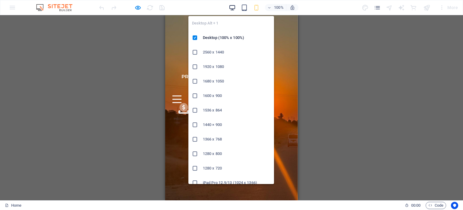
click at [231, 5] on icon "button" at bounding box center [232, 7] width 7 height 7
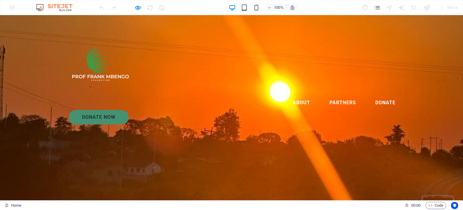
click at [39, 96] on div "Menu About Partners Donate Donate Now .fa-secondary{opacity:.4}" at bounding box center [231, 72] width 463 height 114
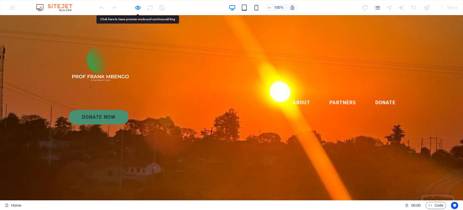
click at [19, 87] on div "Menu About Partners Donate Donate Now .fa-secondary{opacity:.4}" at bounding box center [231, 72] width 463 height 114
click at [226, 33] on header "Menu About Partners Donate Donate Now .fa-secondary{opacity:.4}" at bounding box center [231, 72] width 352 height 114
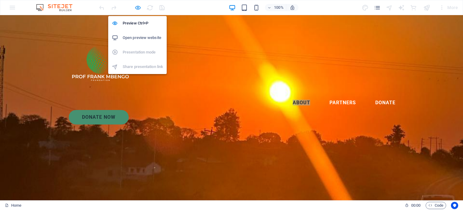
click at [139, 8] on icon "button" at bounding box center [137, 7] width 7 height 7
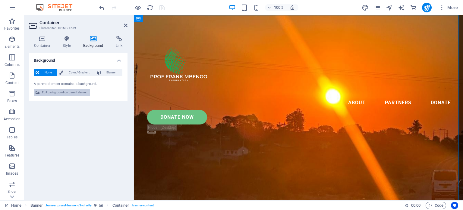
click at [54, 93] on span "Edit background on parent element" at bounding box center [65, 92] width 46 height 7
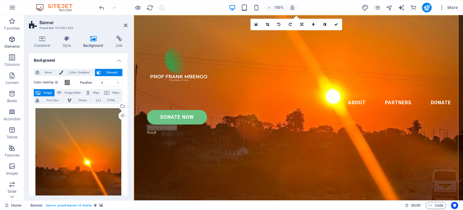
click at [11, 38] on icon "button" at bounding box center [11, 39] width 7 height 7
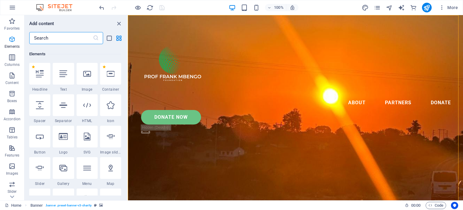
scroll to position [64, 0]
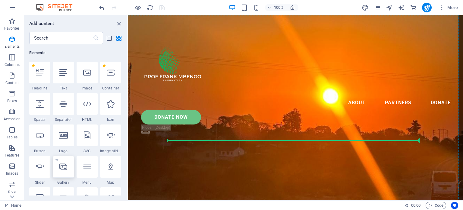
select select "4"
select select "%"
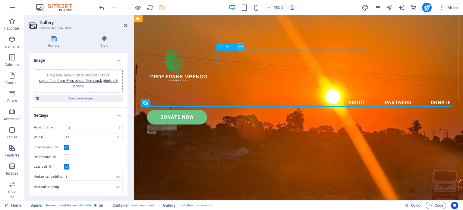
click at [241, 49] on icon at bounding box center [240, 47] width 3 height 6
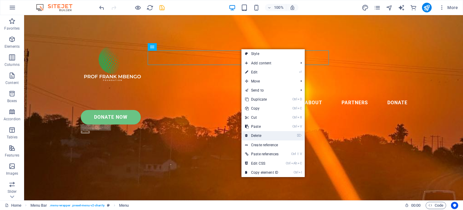
click at [262, 138] on link "⌦ Delete" at bounding box center [262, 135] width 41 height 9
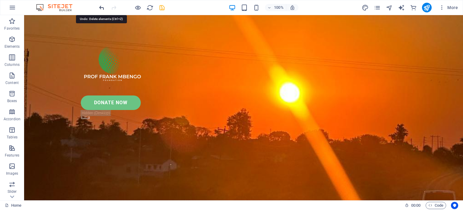
click at [100, 6] on icon "undo" at bounding box center [101, 7] width 7 height 7
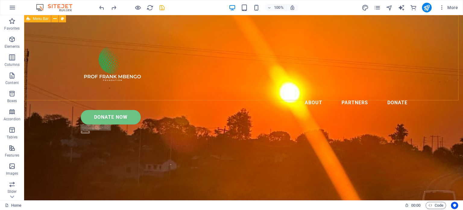
click at [238, 75] on div "Menu About Partners Donate Donate Now .fa-secondary{opacity:.4}" at bounding box center [243, 77] width 439 height 125
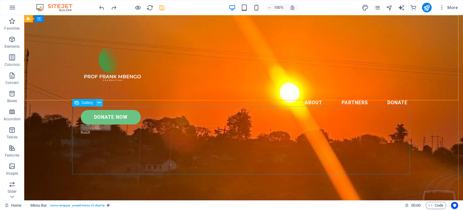
click at [100, 103] on icon at bounding box center [99, 103] width 3 height 6
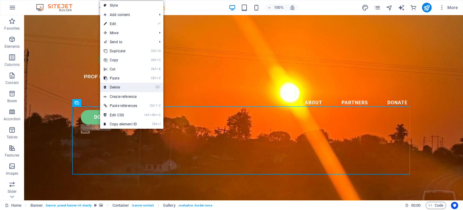
click at [118, 83] on link "⌦ Delete" at bounding box center [120, 87] width 41 height 9
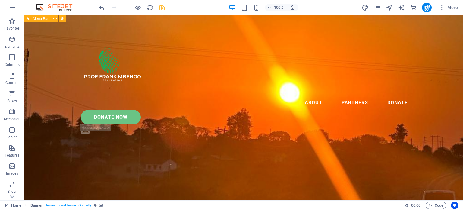
click at [232, 100] on div "Menu About Partners Donate Donate Now .fa-secondary{opacity:.4}" at bounding box center [243, 77] width 439 height 125
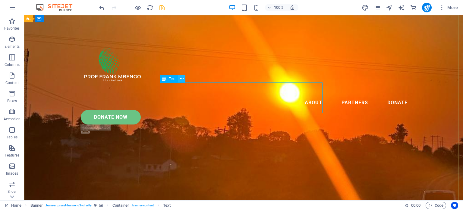
click at [182, 78] on icon at bounding box center [181, 78] width 3 height 6
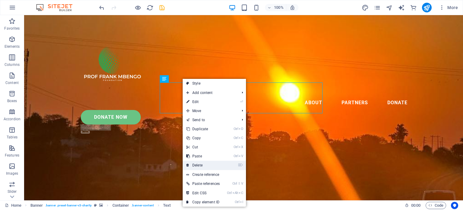
click at [198, 163] on link "⌦ Delete" at bounding box center [203, 164] width 41 height 9
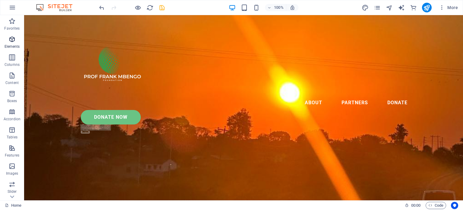
click at [11, 39] on icon "button" at bounding box center [11, 39] width 7 height 7
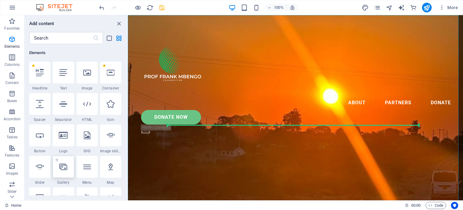
select select "4"
select select "%"
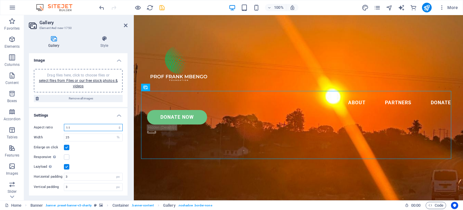
click at [78, 125] on select "No fixed aspect ratio 16:9 16:10 4:3 1:1 1:2 2:1" at bounding box center [93, 127] width 59 height 7
click at [64, 124] on select "No fixed aspect ratio 16:9 16:10 4:3 1:1 1:2 2:1" at bounding box center [93, 127] width 59 height 7
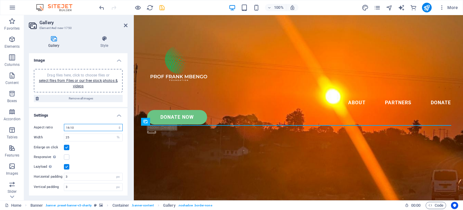
click at [90, 126] on select "No fixed aspect ratio 16:9 16:10 4:3 1:1 1:2 2:1" at bounding box center [93, 127] width 59 height 7
select select "1"
click at [64, 124] on select "No fixed aspect ratio 16:9 16:10 4:3 1:1 1:2 2:1" at bounding box center [93, 127] width 59 height 7
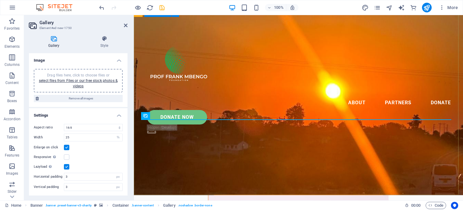
scroll to position [7, 0]
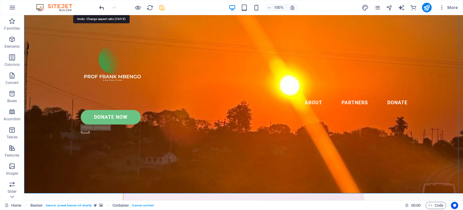
click at [100, 7] on icon "undo" at bounding box center [101, 7] width 7 height 7
click at [116, 7] on icon "redo" at bounding box center [113, 7] width 7 height 7
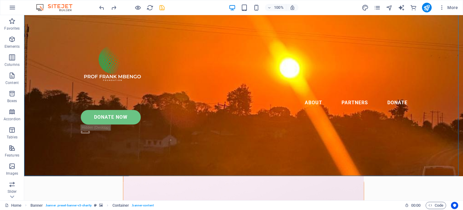
scroll to position [0, 0]
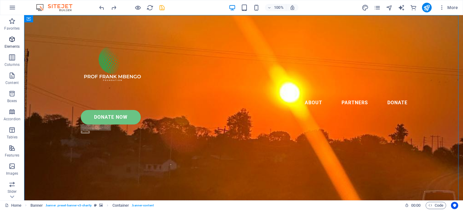
click at [11, 39] on icon "button" at bounding box center [11, 39] width 7 height 7
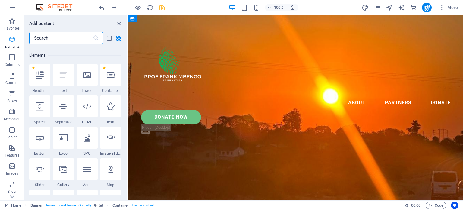
scroll to position [64, 0]
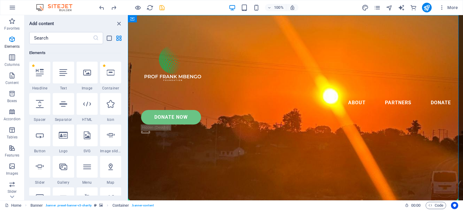
select select "4"
select select "%"
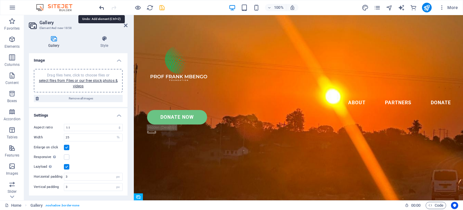
click at [101, 5] on icon "undo" at bounding box center [101, 7] width 7 height 7
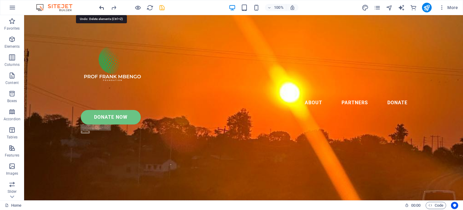
click at [100, 6] on icon "undo" at bounding box center [101, 7] width 7 height 7
click at [115, 7] on icon "redo" at bounding box center [113, 7] width 7 height 7
click at [10, 37] on icon "button" at bounding box center [11, 39] width 7 height 7
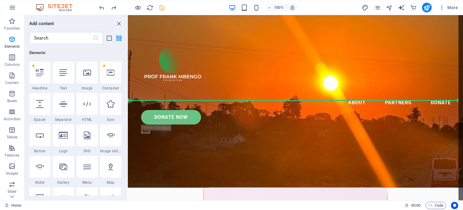
scroll to position [0, 0]
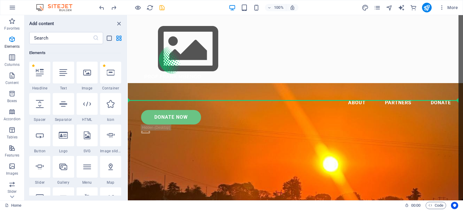
select select "4"
select select "%"
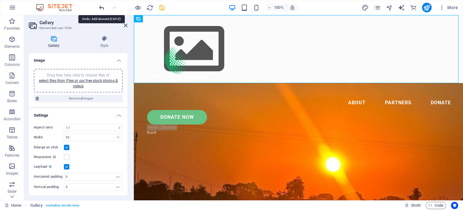
click at [100, 8] on icon "undo" at bounding box center [101, 7] width 7 height 7
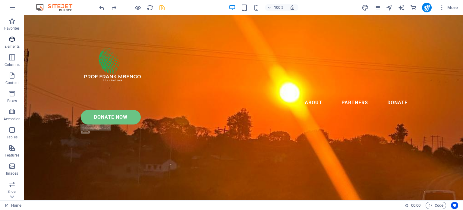
click at [11, 38] on icon "button" at bounding box center [11, 39] width 7 height 7
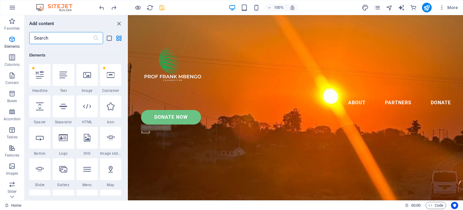
scroll to position [64, 0]
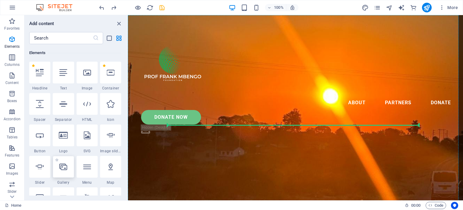
select select "4"
select select "%"
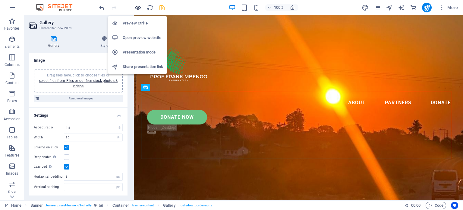
click at [137, 6] on icon "button" at bounding box center [137, 7] width 7 height 7
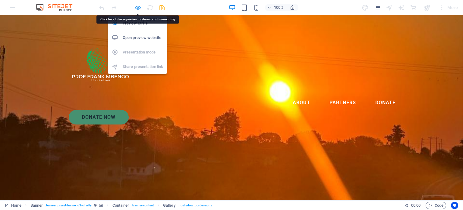
click at [137, 7] on icon "button" at bounding box center [137, 7] width 7 height 7
select select "4"
select select "%"
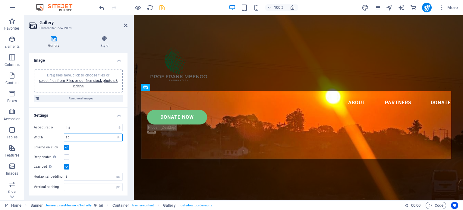
click at [88, 137] on input "25" at bounding box center [93, 137] width 58 height 7
type input "2"
type input "1"
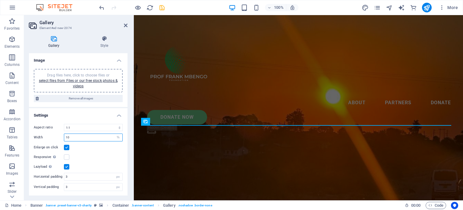
type input "1"
type input "20"
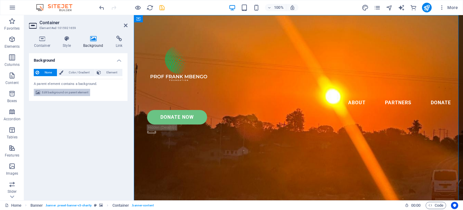
click at [67, 90] on span "Edit background on parent element" at bounding box center [65, 92] width 46 height 7
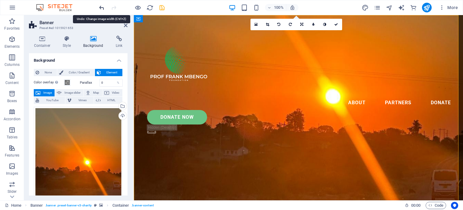
click at [101, 5] on icon "undo" at bounding box center [101, 7] width 7 height 7
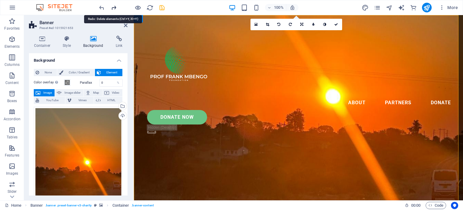
click at [112, 5] on icon "redo" at bounding box center [113, 7] width 7 height 7
click at [125, 24] on icon at bounding box center [126, 25] width 4 height 5
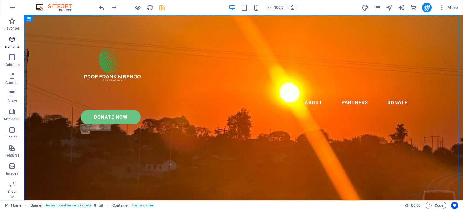
click at [10, 37] on icon "button" at bounding box center [11, 39] width 7 height 7
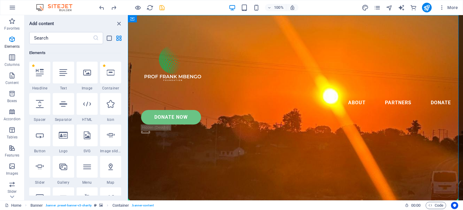
select select "4"
select select "%"
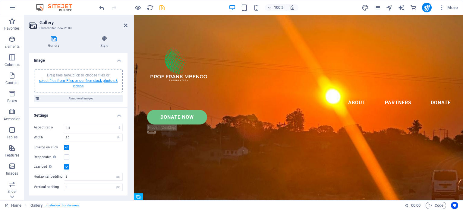
click at [77, 79] on link "select files from Files or our free stock photos & videos" at bounding box center [78, 83] width 79 height 10
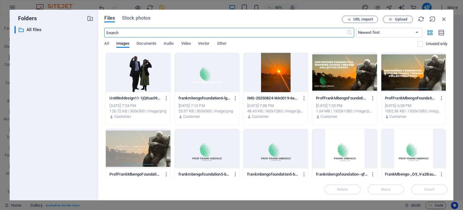
scroll to position [188, 0]
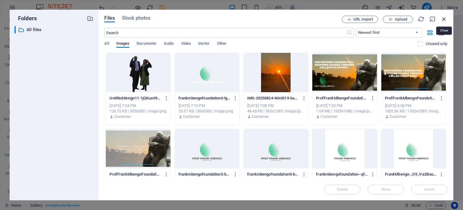
click at [444, 19] on icon "button" at bounding box center [444, 19] width 7 height 7
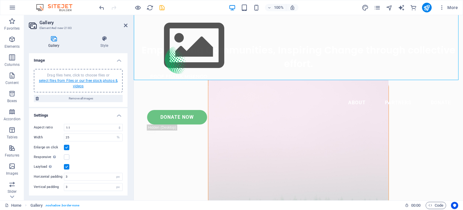
click at [66, 82] on link "select files from Files or our free stock photos & videos" at bounding box center [78, 83] width 79 height 10
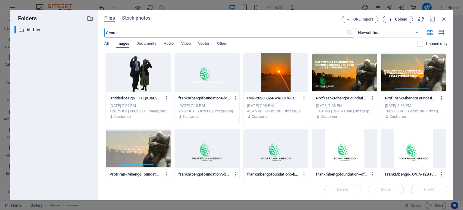
click at [400, 17] on button "Upload" at bounding box center [398, 19] width 30 height 7
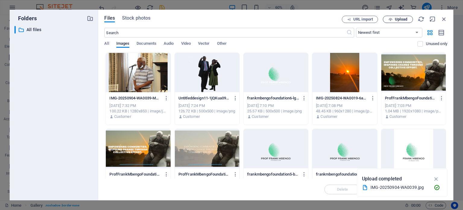
click at [154, 86] on div at bounding box center [138, 72] width 65 height 39
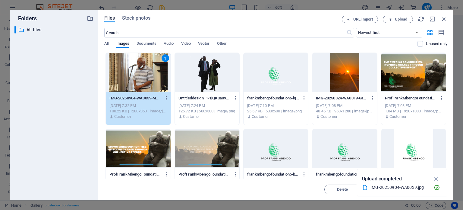
click at [154, 86] on div "1" at bounding box center [138, 72] width 65 height 39
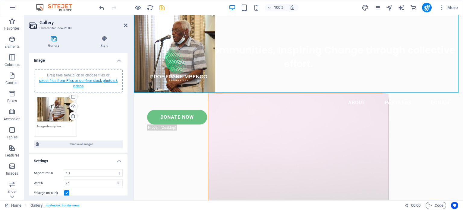
click at [76, 79] on link "select files from Files or our free stock photos & videos" at bounding box center [78, 83] width 79 height 10
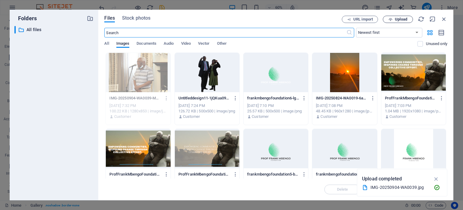
click at [403, 17] on span "Upload" at bounding box center [401, 19] width 12 height 4
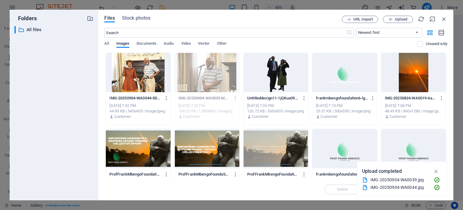
click at [134, 78] on div at bounding box center [138, 72] width 65 height 39
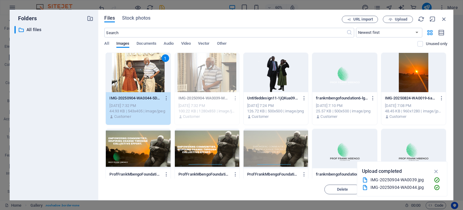
click at [134, 78] on div "1" at bounding box center [138, 72] width 65 height 39
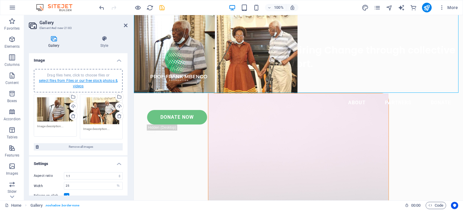
click at [81, 81] on link "select files from Files or our free stock photos & videos" at bounding box center [78, 83] width 79 height 10
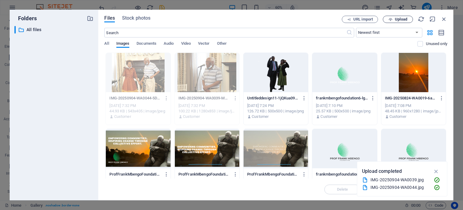
click at [392, 17] on button "Upload" at bounding box center [398, 19] width 30 height 7
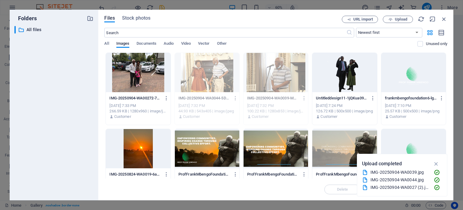
click at [142, 73] on div at bounding box center [138, 72] width 65 height 39
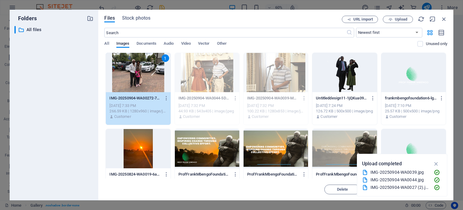
click at [142, 73] on div "1" at bounding box center [138, 72] width 65 height 39
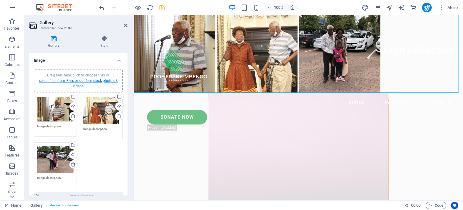
click at [81, 82] on link "select files from Files or our free stock photos & videos" at bounding box center [78, 83] width 79 height 10
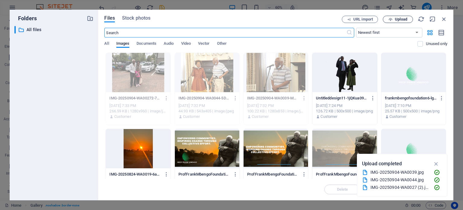
click at [392, 17] on icon "button" at bounding box center [391, 19] width 4 height 4
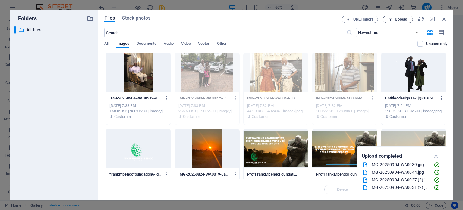
click at [398, 19] on span "Upload" at bounding box center [401, 19] width 12 height 4
click at [158, 77] on div at bounding box center [138, 72] width 65 height 39
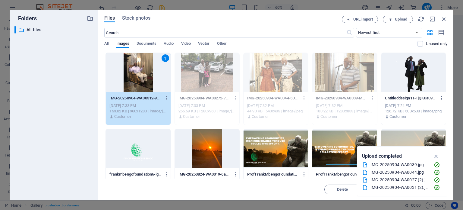
click at [158, 77] on div "1" at bounding box center [138, 72] width 65 height 39
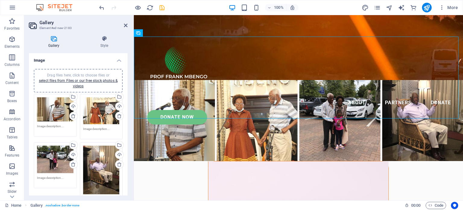
scroll to position [0, 0]
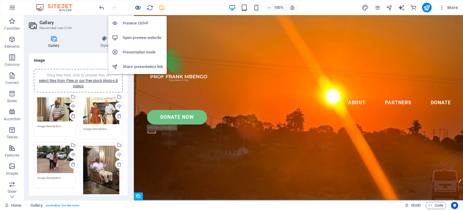
click at [137, 9] on icon "button" at bounding box center [137, 7] width 7 height 7
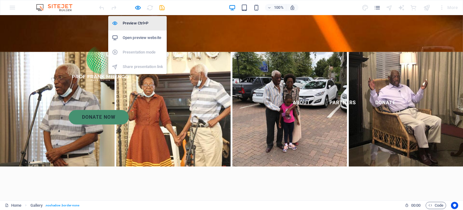
click at [144, 24] on h6 "Preview Ctrl+P" at bounding box center [143, 23] width 40 height 7
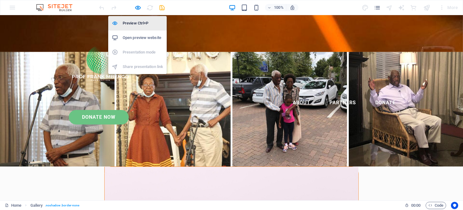
select select "4"
select select "%"
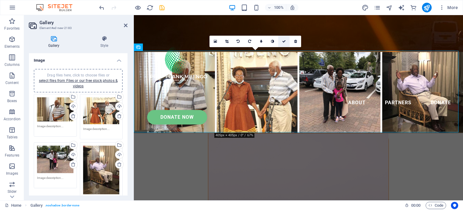
click at [283, 38] on link at bounding box center [283, 41] width 11 height 11
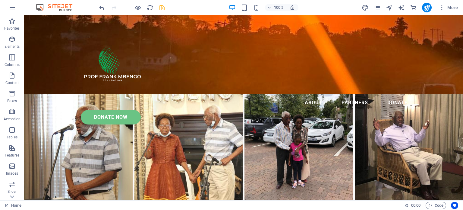
scroll to position [113, 0]
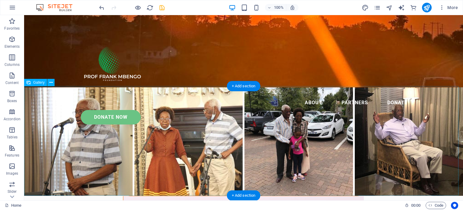
click at [58, 115] on li at bounding box center [78, 141] width 110 height 110
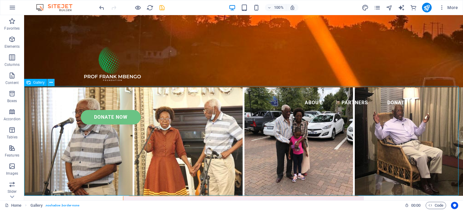
click at [51, 82] on icon at bounding box center [50, 82] width 3 height 6
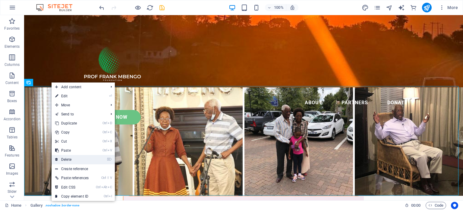
click at [68, 158] on link "⌦ Delete" at bounding box center [72, 159] width 41 height 9
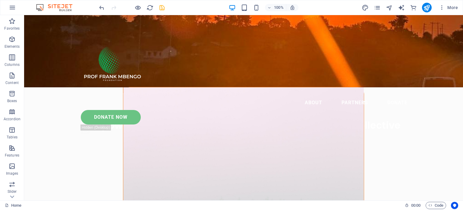
scroll to position [0, 0]
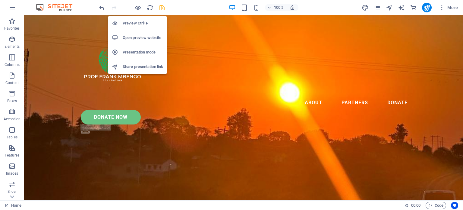
click at [133, 23] on h6 "Preview Ctrl+P" at bounding box center [143, 23] width 40 height 7
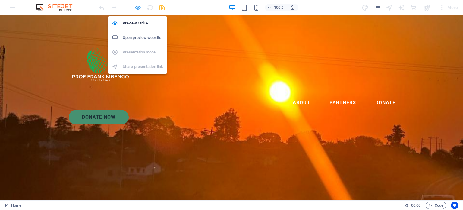
click at [139, 8] on icon "button" at bounding box center [137, 7] width 7 height 7
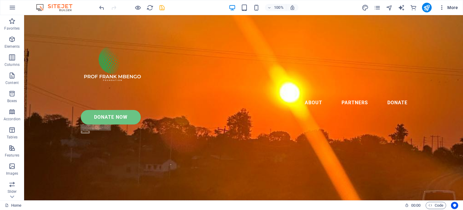
click at [443, 5] on icon "button" at bounding box center [442, 8] width 6 height 6
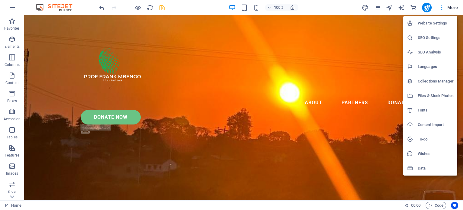
click at [14, 7] on div at bounding box center [231, 105] width 463 height 210
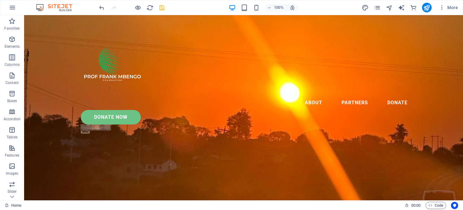
click at [14, 7] on icon "button" at bounding box center [12, 7] width 7 height 7
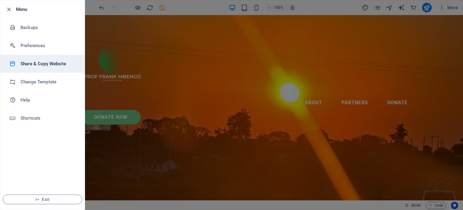
click at [39, 65] on h6 "Share & Copy Website" at bounding box center [49, 63] width 56 height 7
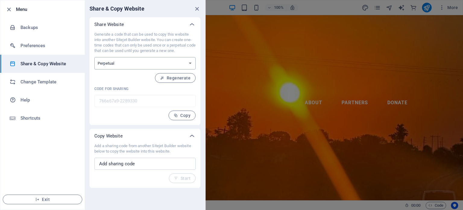
click at [188, 62] on select "One-time Perpetual" at bounding box center [144, 63] width 101 height 12
click at [180, 115] on span "Copy" at bounding box center [182, 115] width 17 height 5
click at [144, 162] on input "text" at bounding box center [144, 163] width 101 height 12
paste input "766a67a9-2289330"
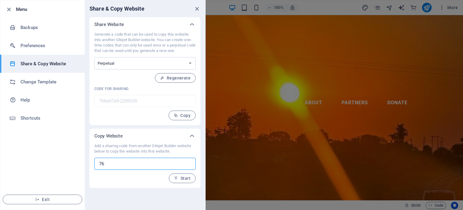
type input "7"
click at [47, 196] on button "Exit" at bounding box center [43, 199] width 80 height 10
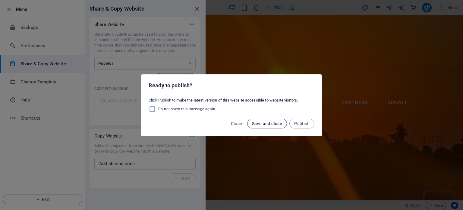
click at [257, 124] on span "Save and close" at bounding box center [267, 123] width 30 height 5
checkbox input "false"
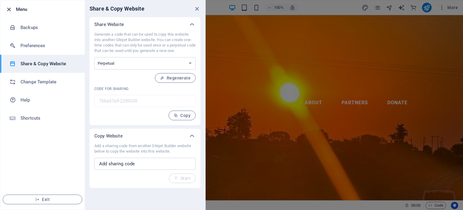
click at [10, 8] on icon "button" at bounding box center [8, 9] width 7 height 7
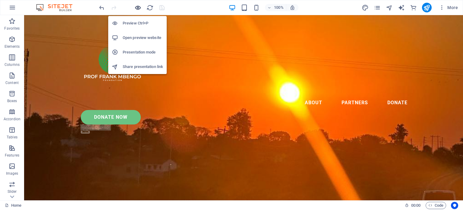
click at [137, 8] on icon "button" at bounding box center [137, 7] width 7 height 7
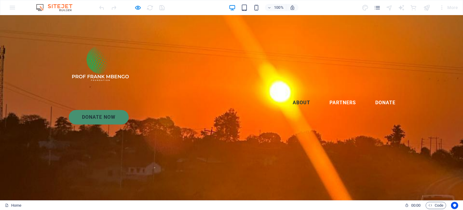
click at [288, 95] on link "About" at bounding box center [301, 102] width 27 height 14
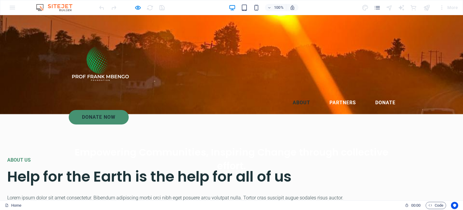
scroll to position [88, 0]
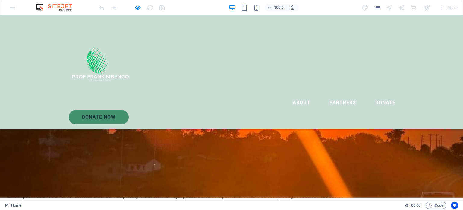
click at [172, 185] on h2 "Help for the Earth is the help for all of us" at bounding box center [176, 174] width 338 height 20
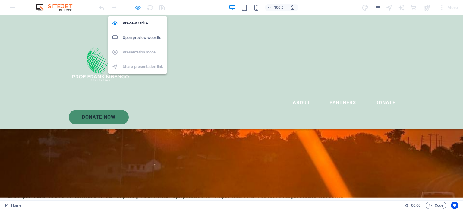
click at [136, 9] on icon "button" at bounding box center [137, 7] width 7 height 7
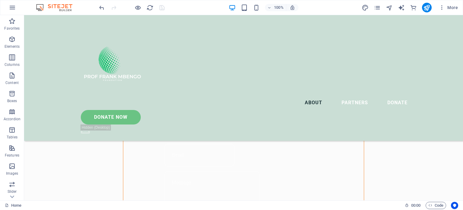
scroll to position [377, 0]
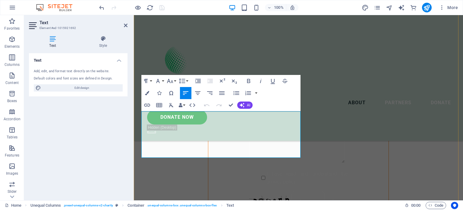
scroll to position [443, 0]
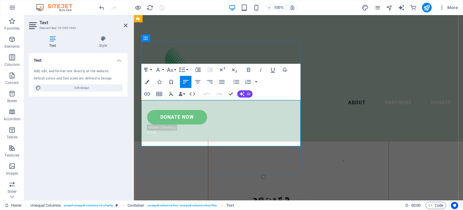
drag, startPoint x: 142, startPoint y: 169, endPoint x: 292, endPoint y: 144, distance: 151.7
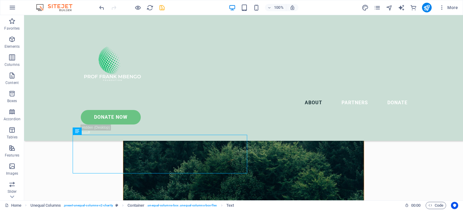
scroll to position [398, 0]
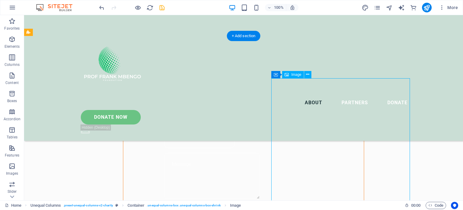
select select "%"
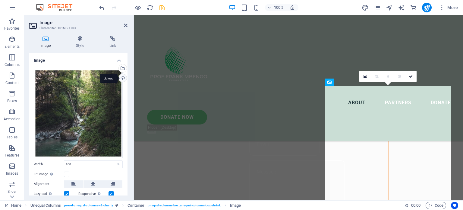
click at [122, 77] on div "Upload" at bounding box center [122, 78] width 9 height 9
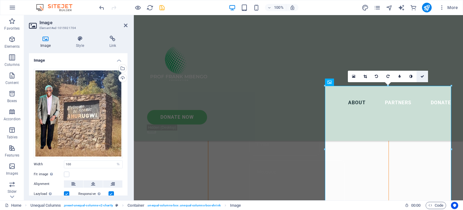
click at [422, 77] on icon at bounding box center [423, 76] width 4 height 4
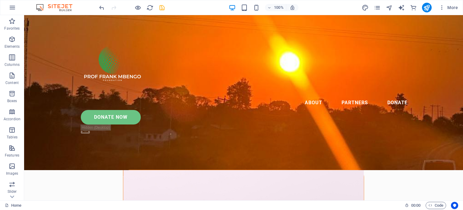
scroll to position [0, 0]
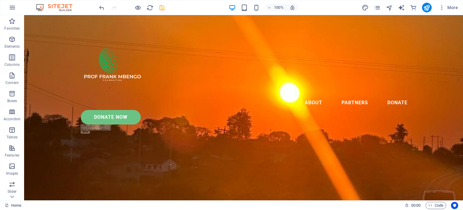
drag, startPoint x: 462, startPoint y: 56, endPoint x: 475, endPoint y: 24, distance: 34.8
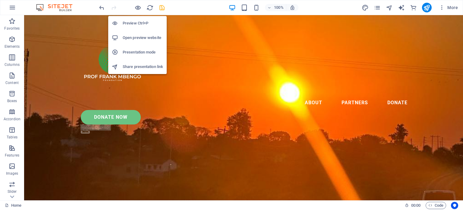
click at [135, 24] on h6 "Preview Ctrl+P" at bounding box center [143, 23] width 40 height 7
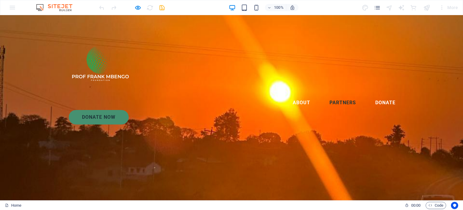
click at [325, 95] on link "Partners" at bounding box center [343, 102] width 36 height 14
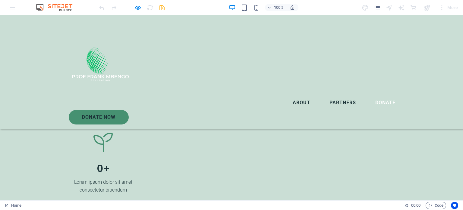
scroll to position [824, 0]
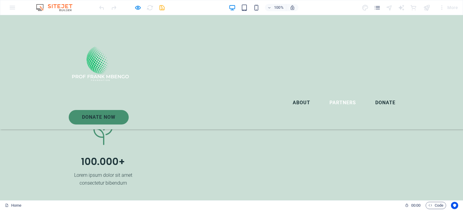
click at [371, 95] on link "Donate" at bounding box center [386, 102] width 30 height 14
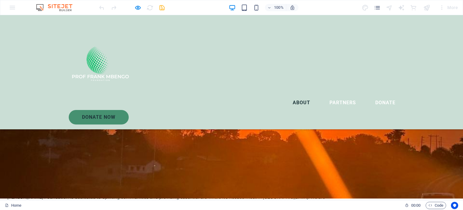
scroll to position [0, 0]
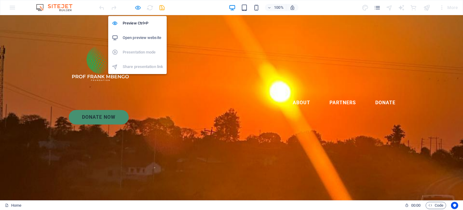
click at [137, 8] on icon "button" at bounding box center [137, 7] width 7 height 7
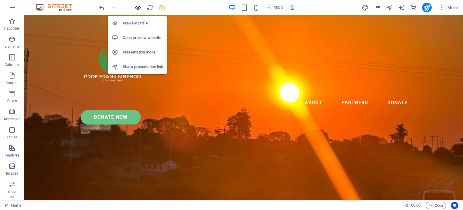
click at [138, 7] on icon "button" at bounding box center [137, 7] width 7 height 7
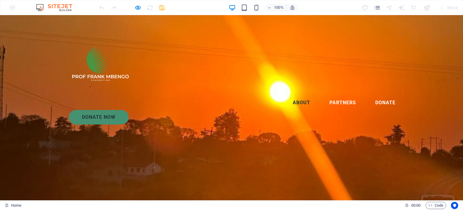
click at [288, 95] on link "About" at bounding box center [301, 102] width 27 height 14
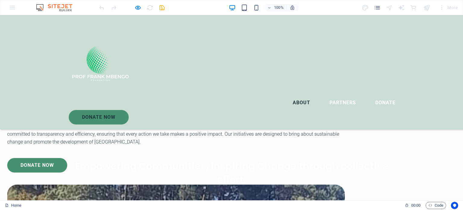
scroll to position [136, 0]
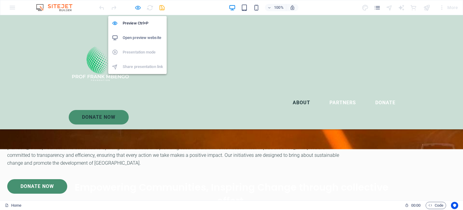
click at [137, 7] on icon "button" at bounding box center [137, 7] width 7 height 7
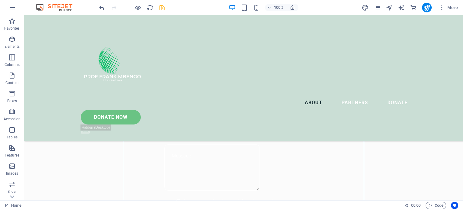
scroll to position [394, 0]
click at [9, 44] on span "Elements" at bounding box center [12, 43] width 24 height 14
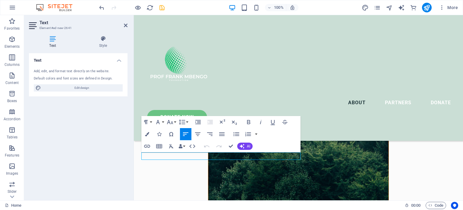
scroll to position [429, 0]
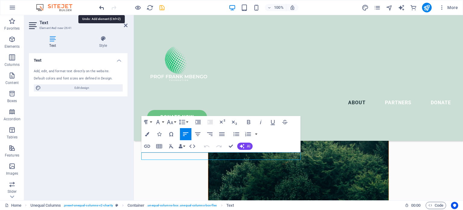
click at [99, 7] on icon "undo" at bounding box center [101, 7] width 7 height 7
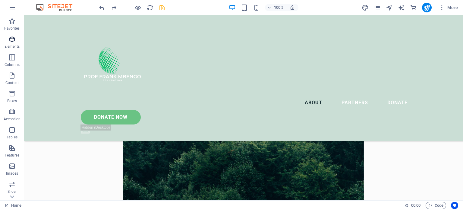
click at [10, 42] on icon "button" at bounding box center [11, 39] width 7 height 7
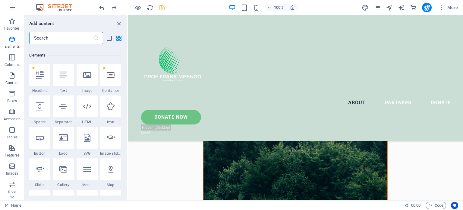
scroll to position [64, 0]
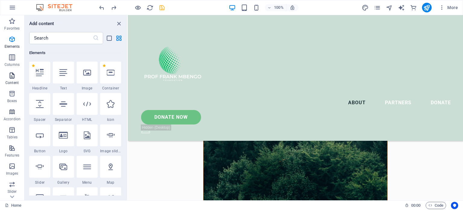
click at [12, 81] on p "Content" at bounding box center [11, 82] width 13 height 5
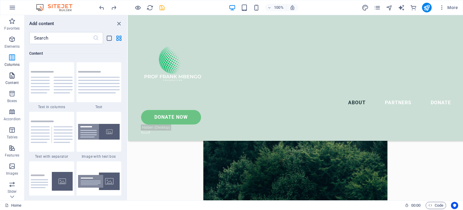
scroll to position [1055, 0]
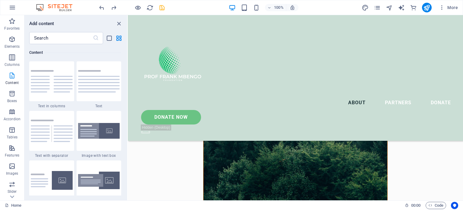
click at [13, 74] on icon "button" at bounding box center [11, 75] width 7 height 7
click at [13, 46] on p "Elements" at bounding box center [12, 46] width 15 height 5
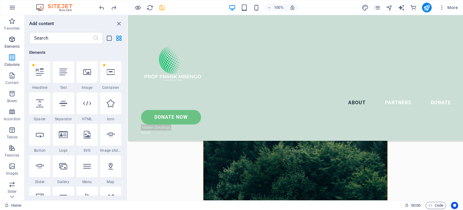
scroll to position [64, 0]
click at [11, 76] on icon "button" at bounding box center [11, 75] width 7 height 7
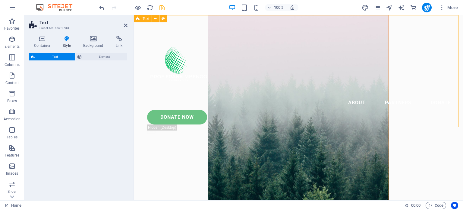
scroll to position [0, 0]
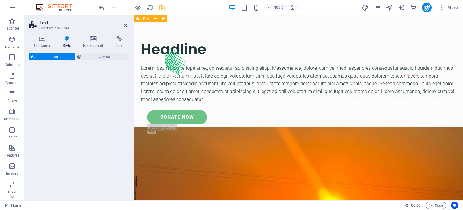
select select "rem"
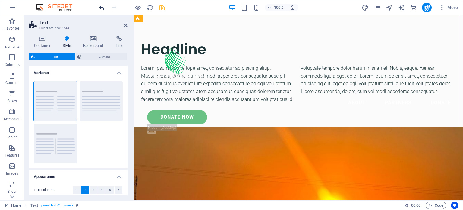
click at [98, 6] on div "100% More" at bounding box center [231, 7] width 463 height 14
click at [105, 7] on div at bounding box center [132, 8] width 68 height 10
click at [100, 7] on icon "undo" at bounding box center [101, 7] width 7 height 7
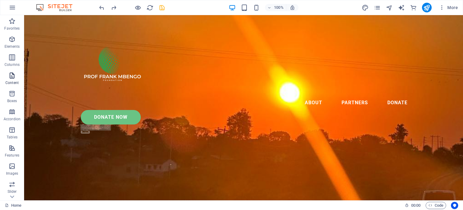
click at [12, 76] on icon "button" at bounding box center [11, 75] width 7 height 7
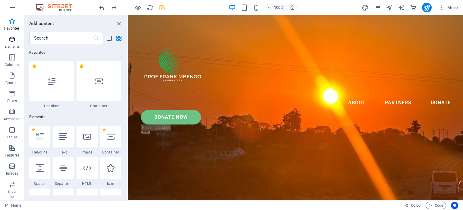
click at [13, 41] on icon "button" at bounding box center [11, 39] width 7 height 7
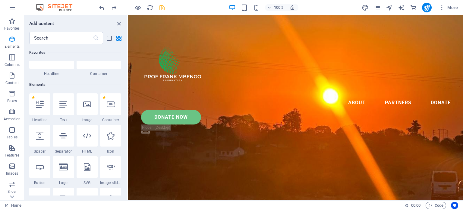
scroll to position [64, 0]
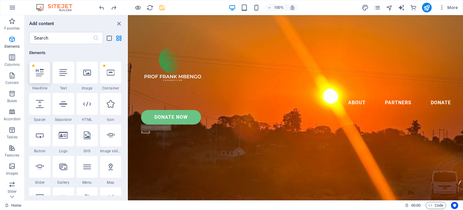
click at [41, 74] on icon at bounding box center [40, 72] width 8 height 8
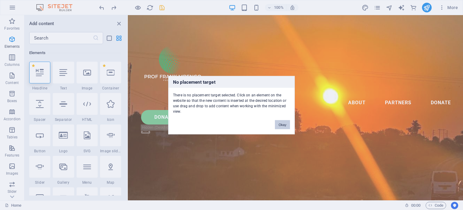
click at [276, 123] on button "Okay" at bounding box center [282, 124] width 15 height 9
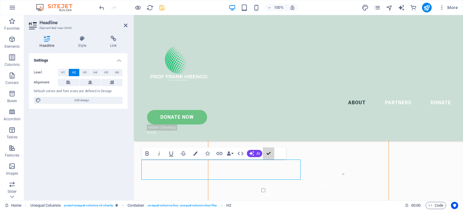
scroll to position [414, 0]
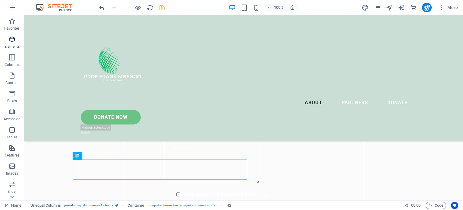
click at [11, 41] on icon "button" at bounding box center [11, 39] width 7 height 7
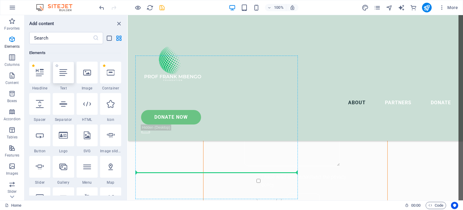
scroll to position [477, 0]
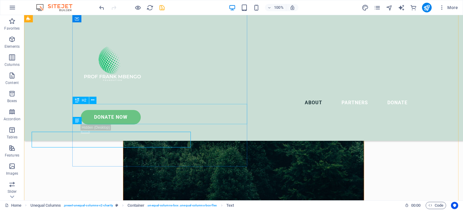
scroll to position [469, 0]
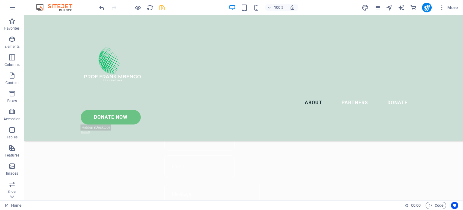
scroll to position [371, 0]
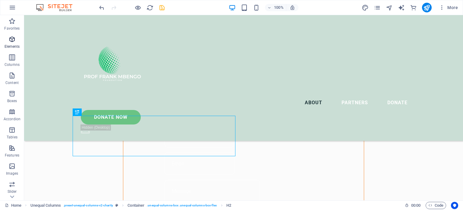
click at [11, 40] on icon "button" at bounding box center [11, 39] width 7 height 7
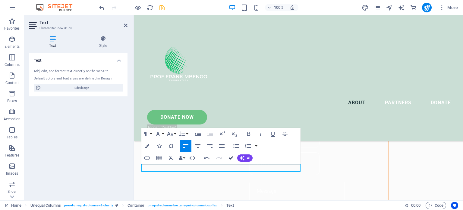
scroll to position [364, 0]
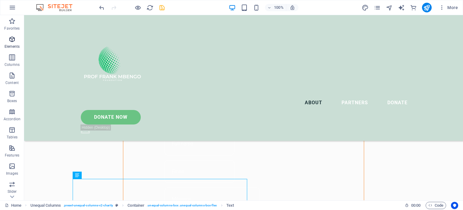
click at [12, 41] on icon "button" at bounding box center [11, 39] width 7 height 7
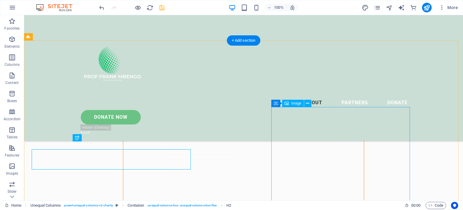
scroll to position [394, 0]
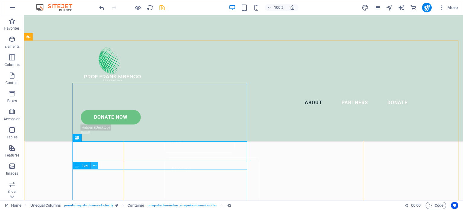
click at [95, 166] on icon at bounding box center [94, 165] width 3 height 6
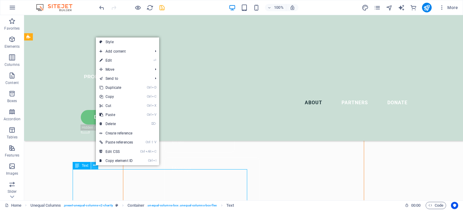
click at [95, 165] on icon at bounding box center [94, 165] width 3 height 6
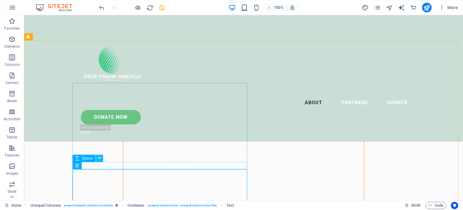
click at [100, 157] on icon at bounding box center [99, 158] width 3 height 6
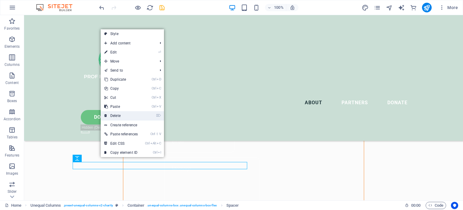
click at [118, 115] on link "⌦ Delete" at bounding box center [121, 115] width 41 height 9
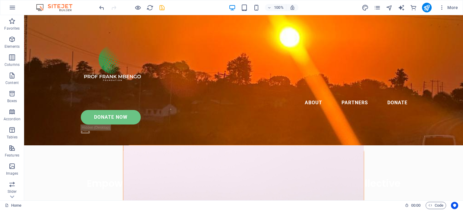
scroll to position [0, 0]
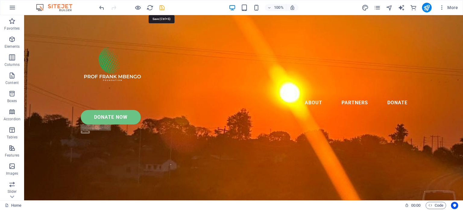
click at [162, 7] on icon "save" at bounding box center [162, 7] width 7 height 7
checkbox input "false"
